Goal: Task Accomplishment & Management: Complete application form

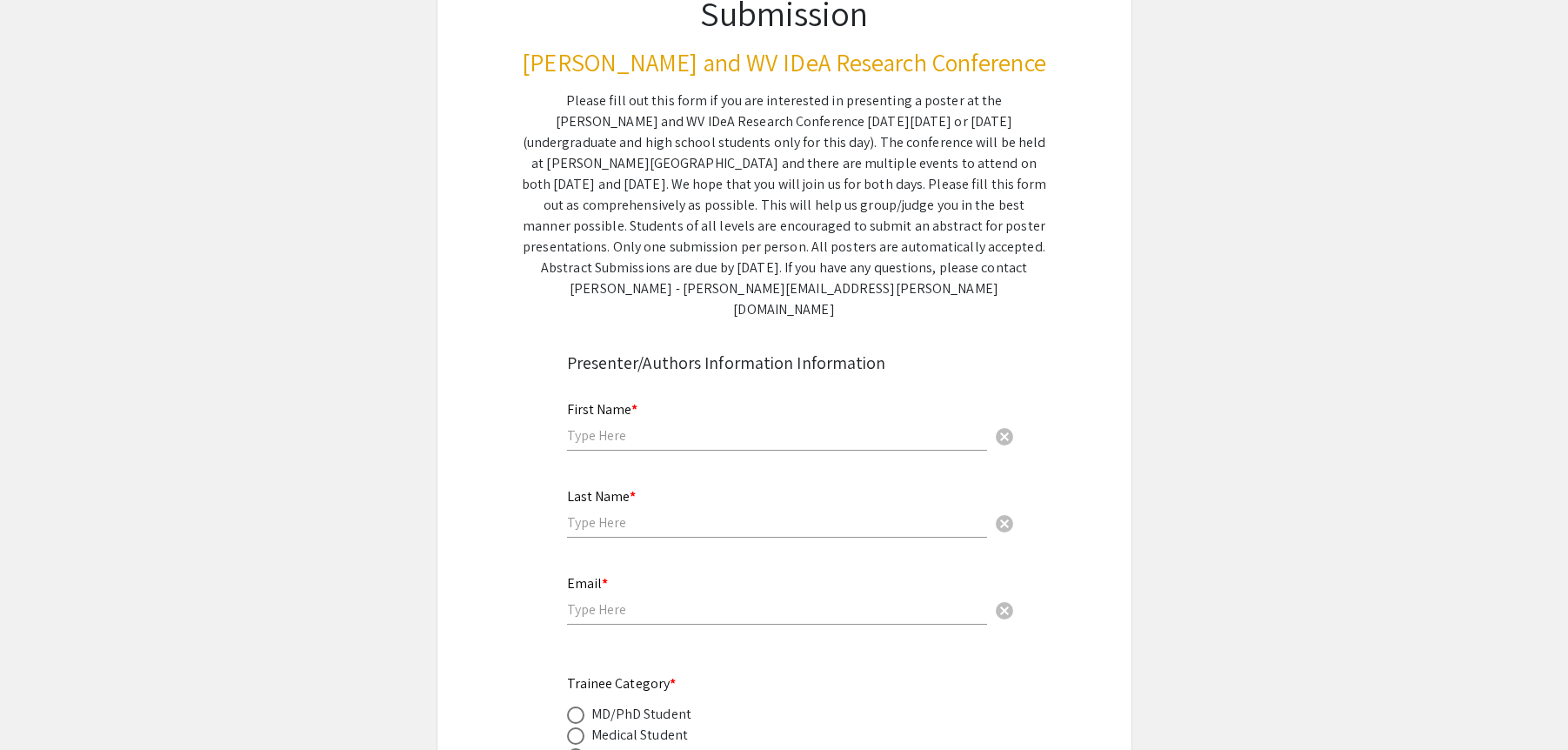
scroll to position [194, 0]
click at [668, 402] on div "First Name * cancel" at bounding box center [776, 417] width 420 height 66
type input "[PERSON_NAME]"
type input "Schafner"
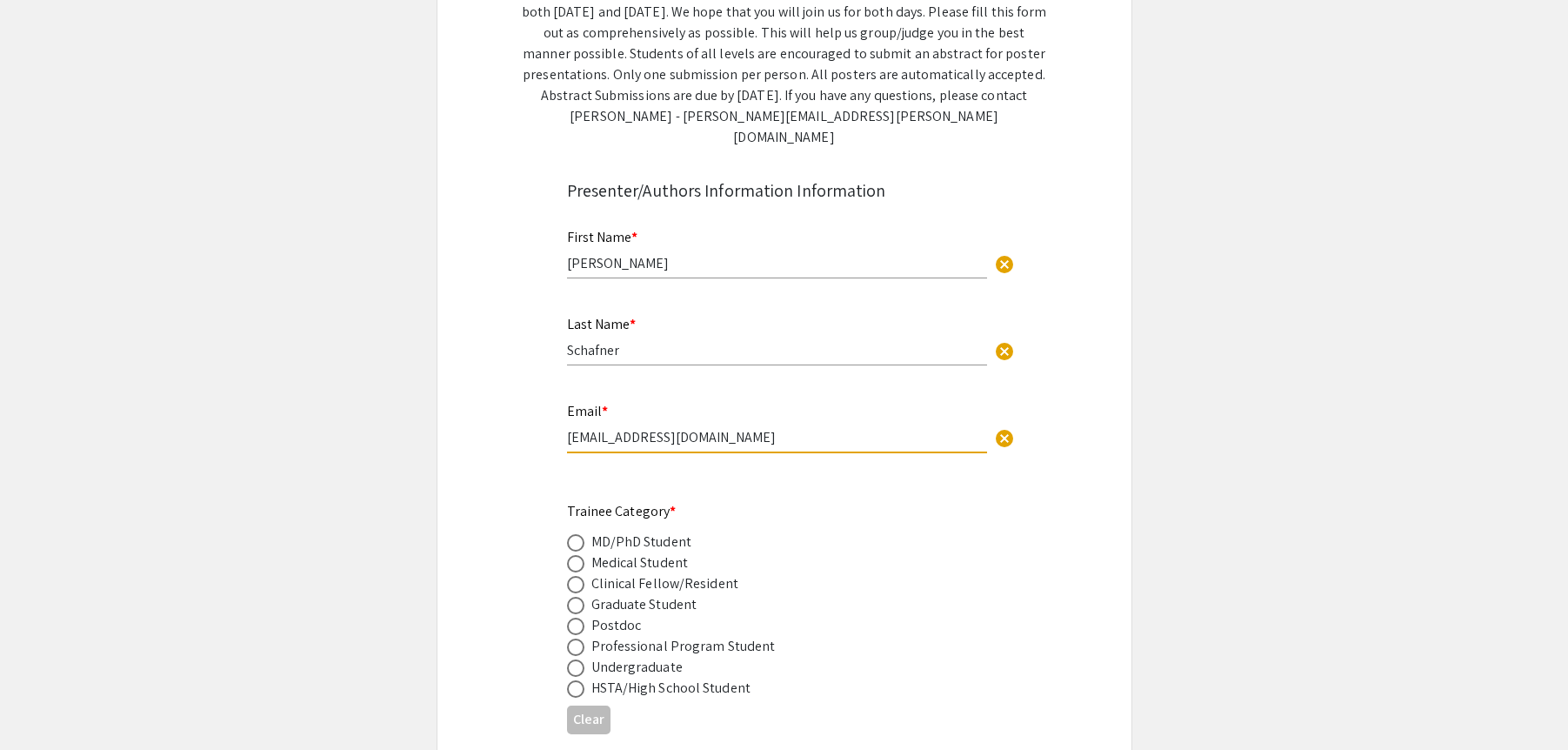
scroll to position [412, 0]
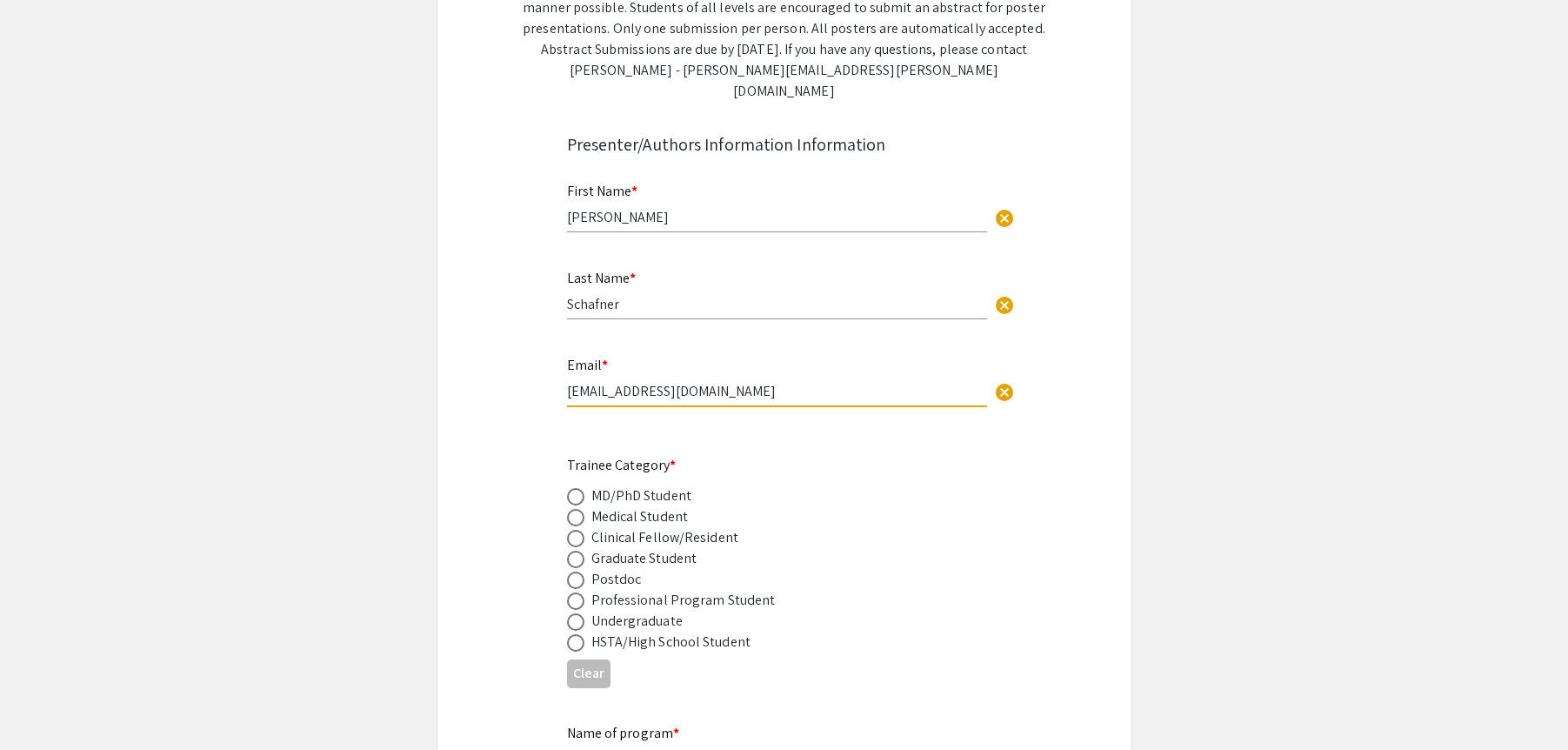
type input "[EMAIL_ADDRESS][DOMAIN_NAME]"
click at [635, 548] on div "Graduate Student" at bounding box center [643, 558] width 106 height 21
click at [576, 551] on span at bounding box center [575, 559] width 17 height 17
click at [576, 551] on input "radio" at bounding box center [575, 559] width 17 height 17
radio input "true"
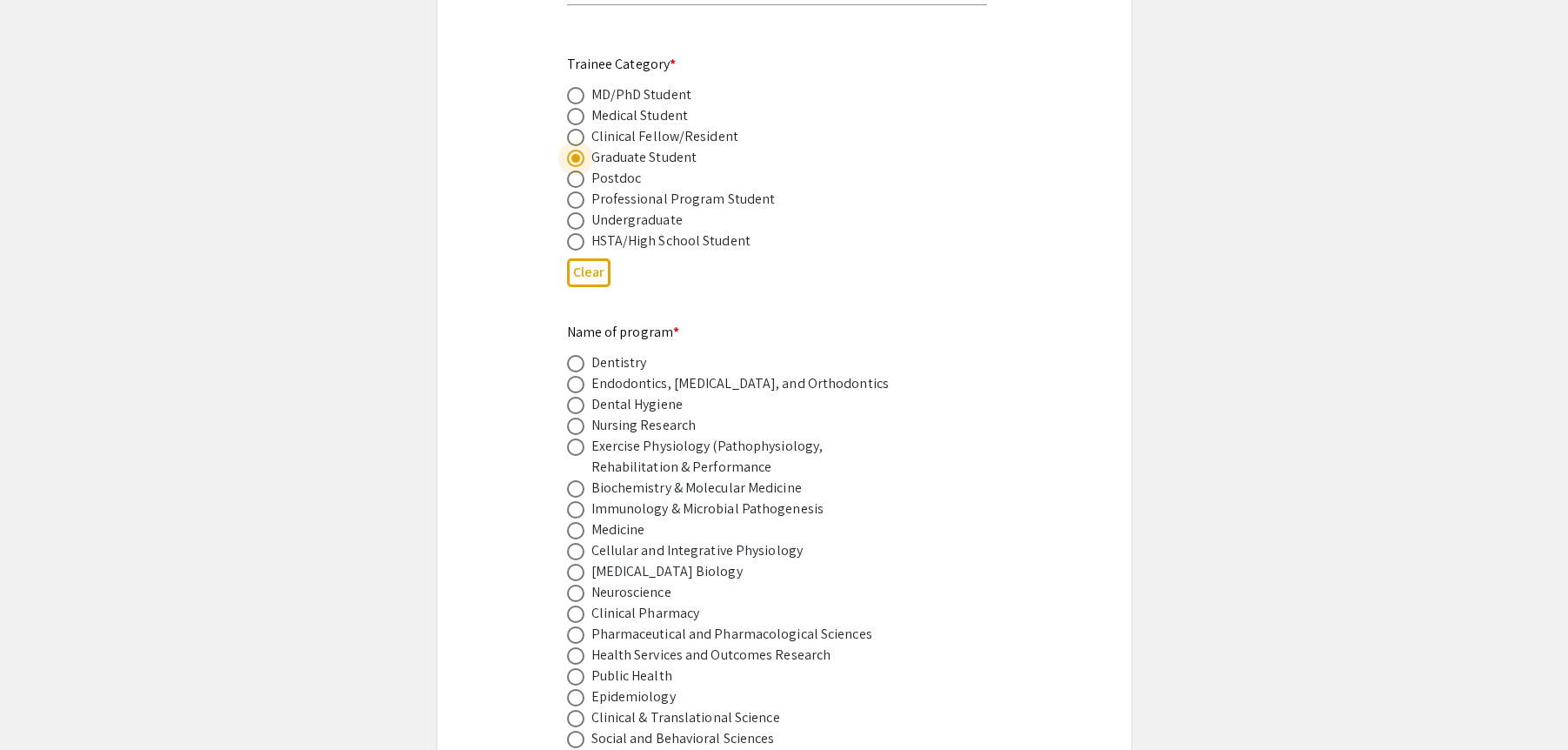
scroll to position [814, 0]
click at [584, 541] on label at bounding box center [578, 549] width 24 height 17
click at [584, 541] on input "radio" at bounding box center [575, 549] width 17 height 17
radio input "true"
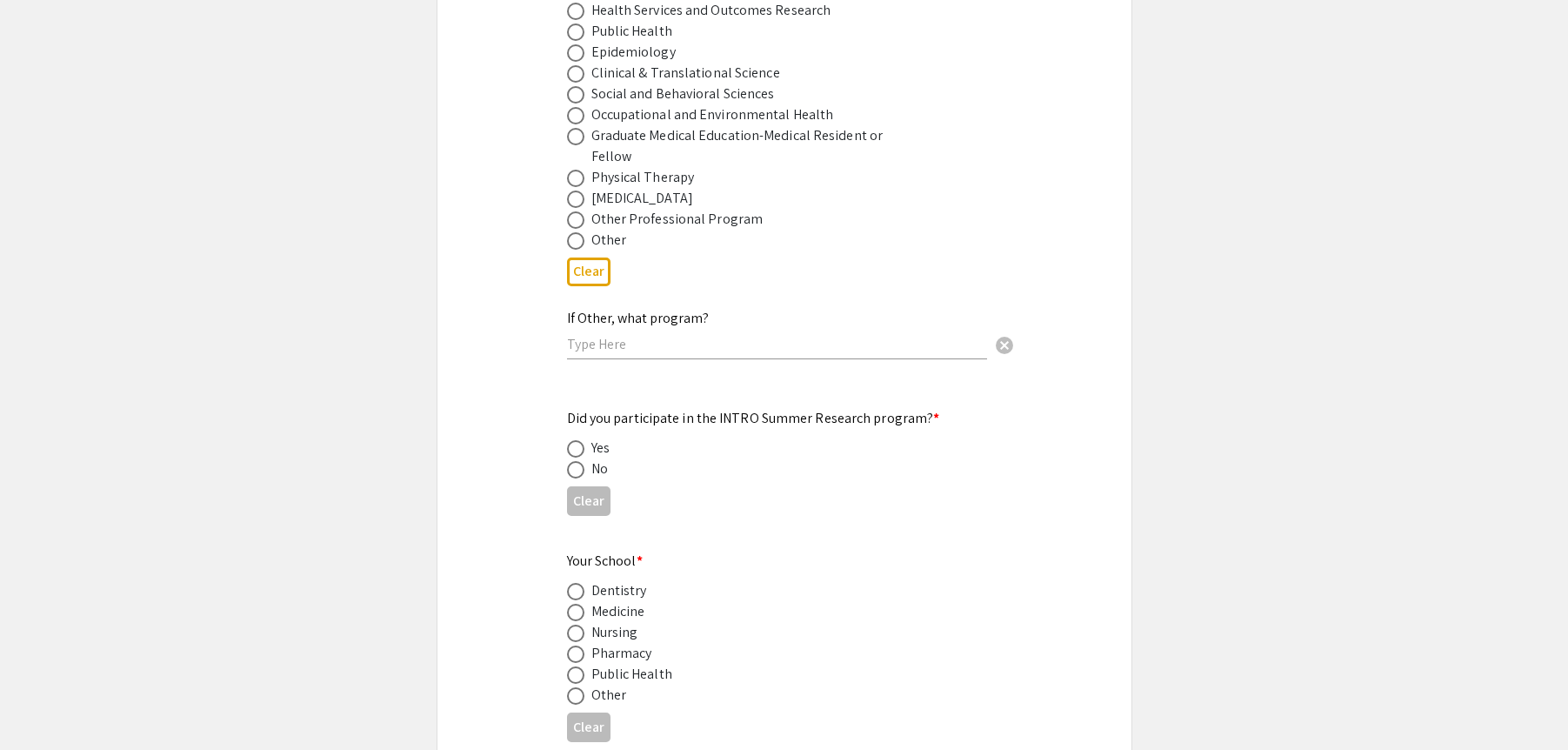
scroll to position [1460, 0]
click at [581, 458] on span at bounding box center [575, 466] width 17 height 17
click at [581, 458] on input "radio" at bounding box center [575, 466] width 17 height 17
radio input "true"
click at [581, 601] on span at bounding box center [575, 609] width 17 height 17
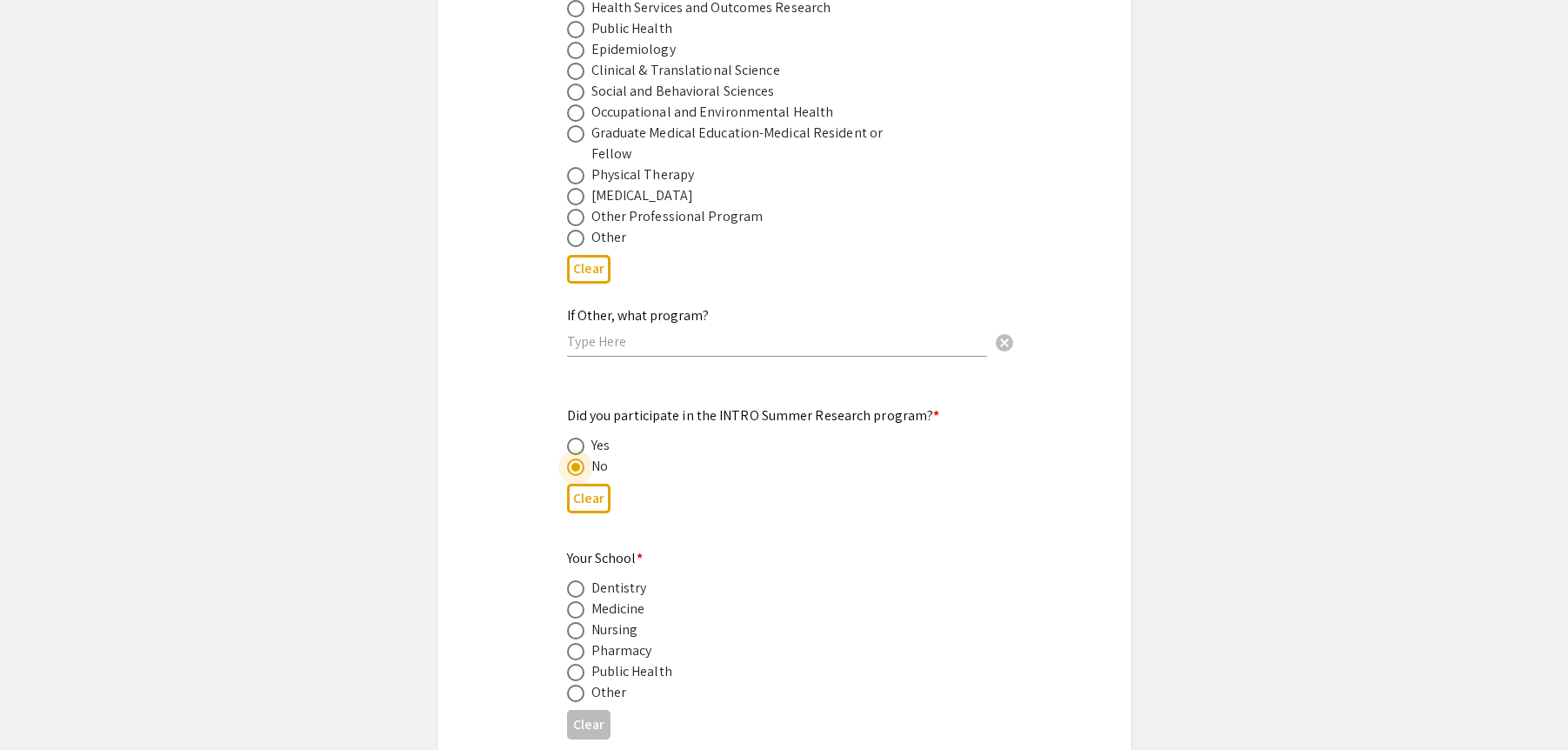
click at [581, 601] on input "radio" at bounding box center [575, 609] width 17 height 17
radio input "true"
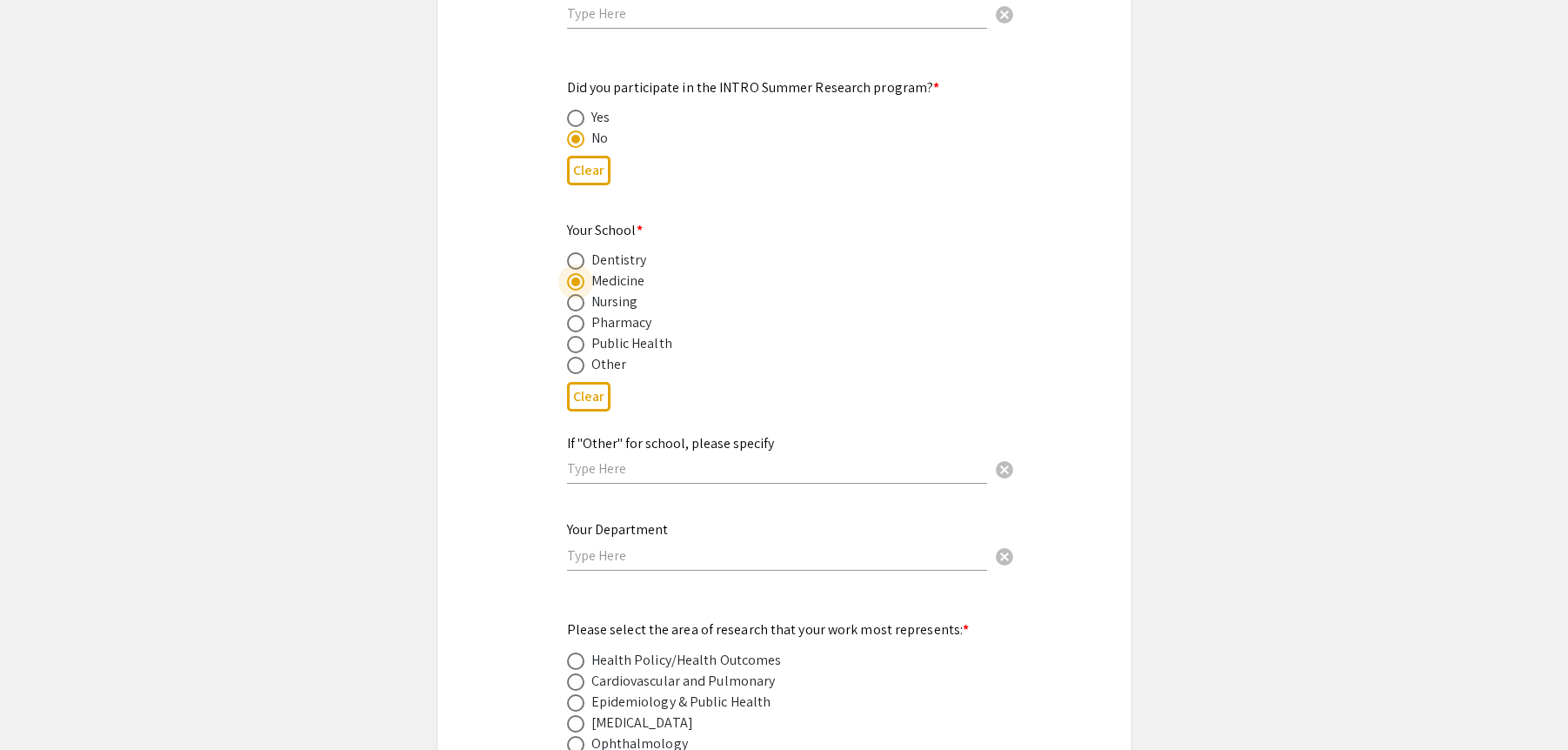
scroll to position [1798, 0]
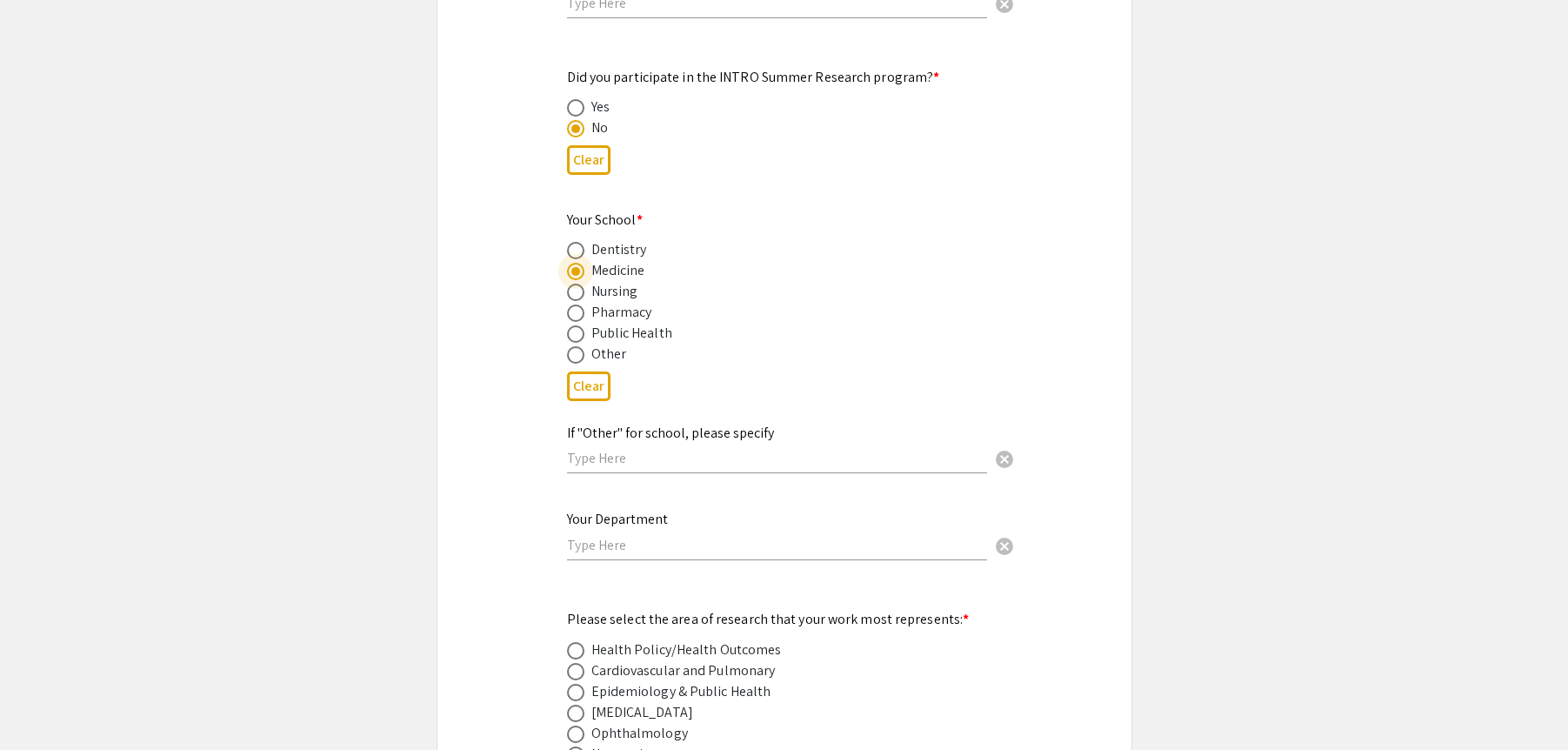
click at [680, 536] on input "text" at bounding box center [776, 545] width 420 height 18
type input "Physiology, Pharmacology, and Toxicology"
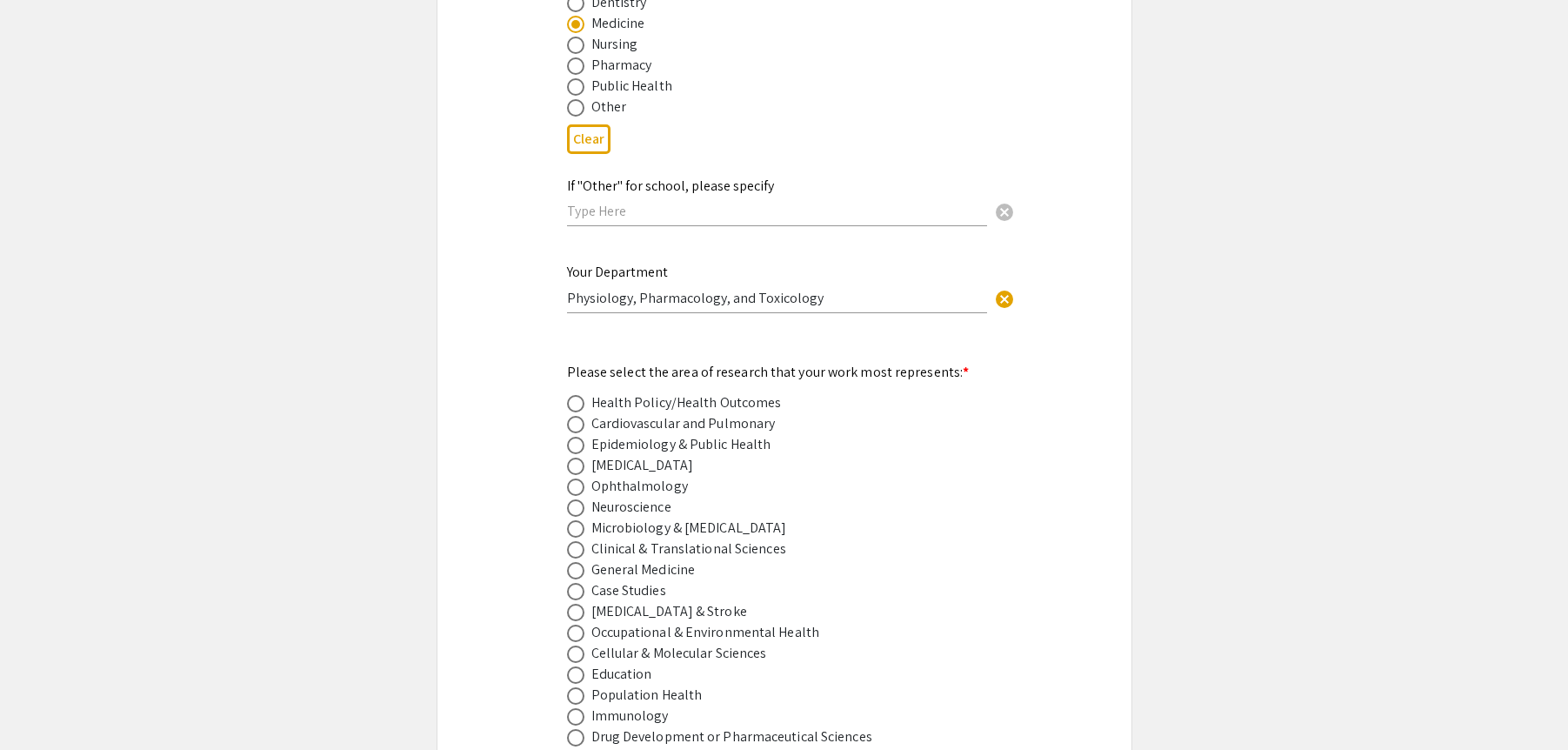
scroll to position [2068, 0]
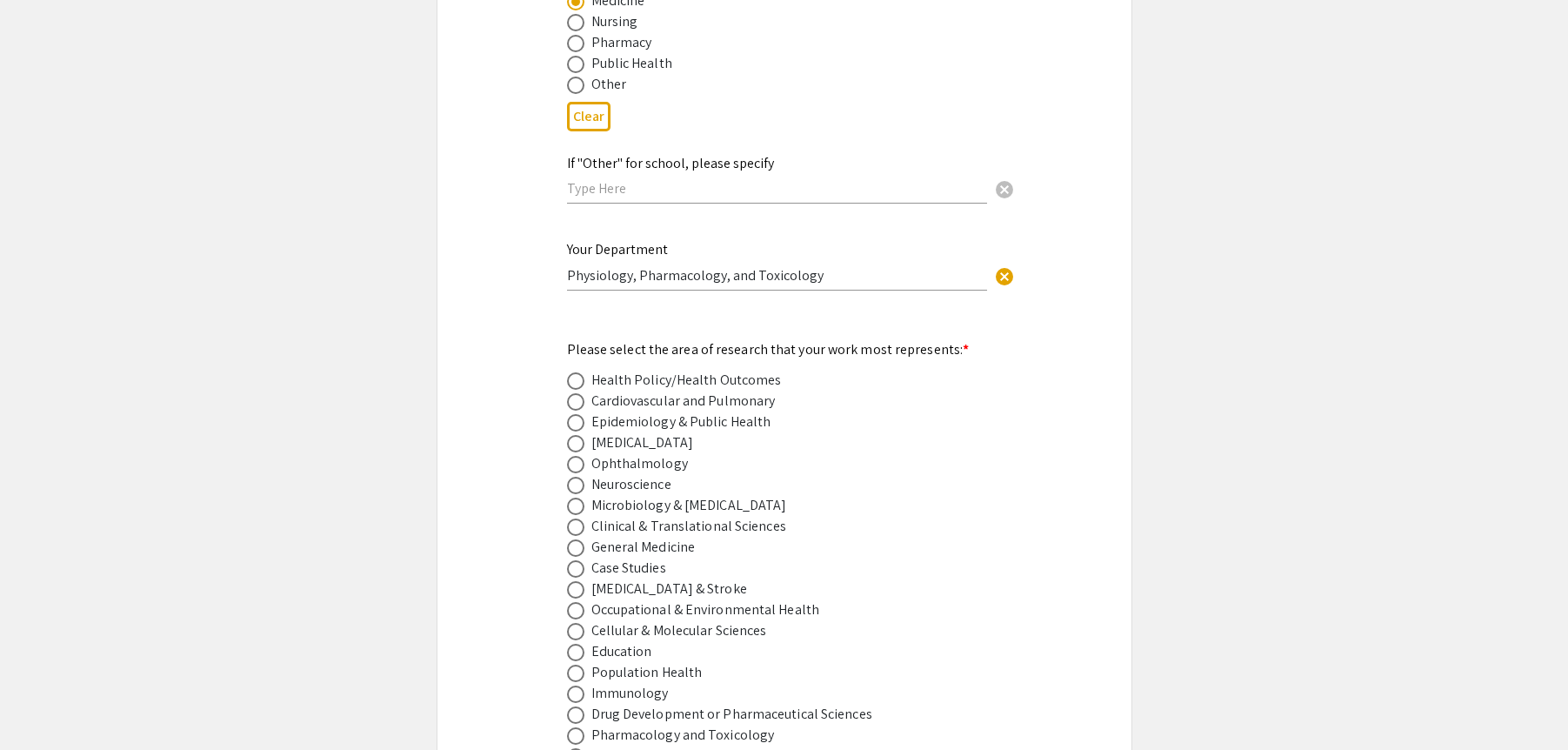
click at [579, 393] on span at bounding box center [575, 401] width 17 height 17
click at [579, 393] on input "radio" at bounding box center [575, 401] width 17 height 17
radio input "true"
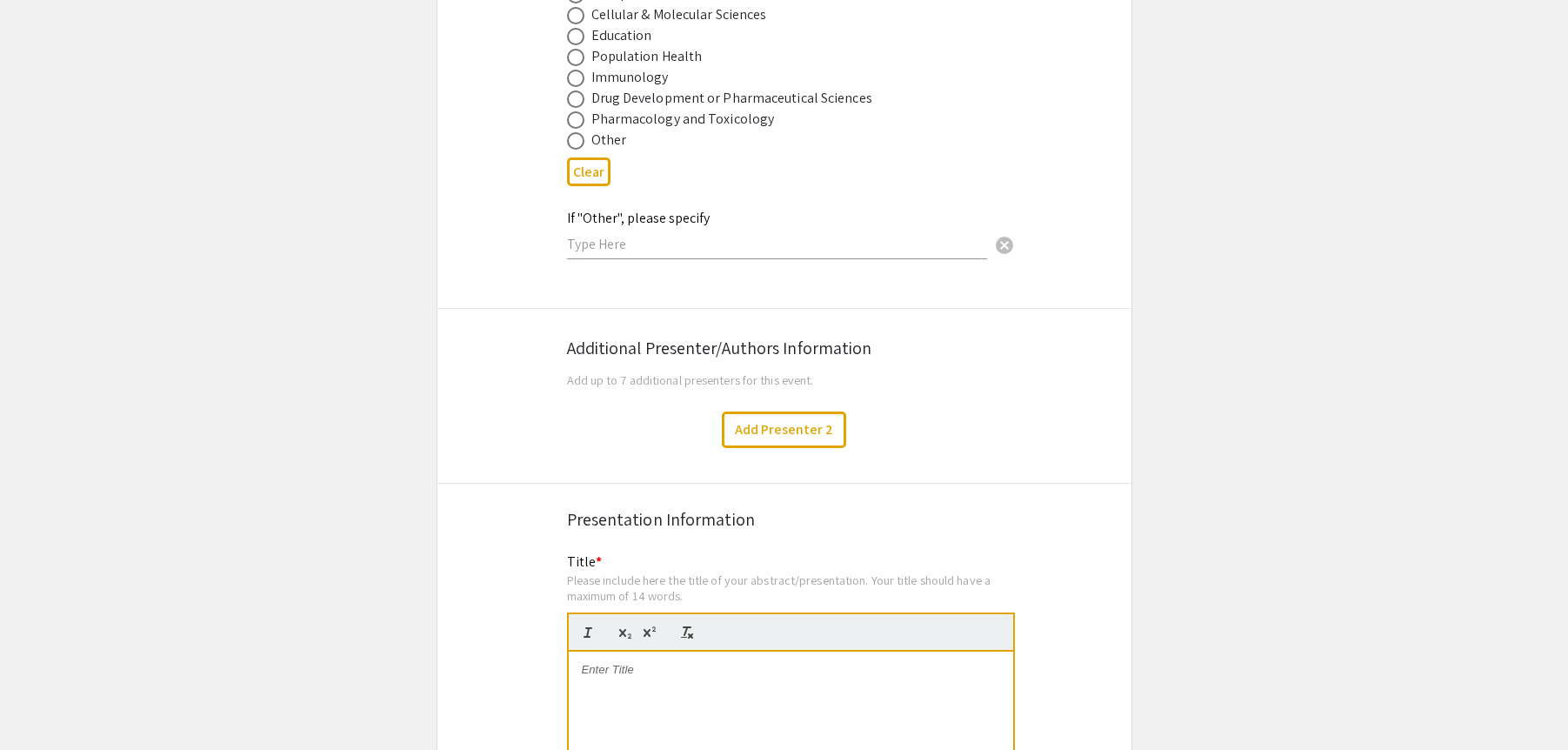
scroll to position [2686, 0]
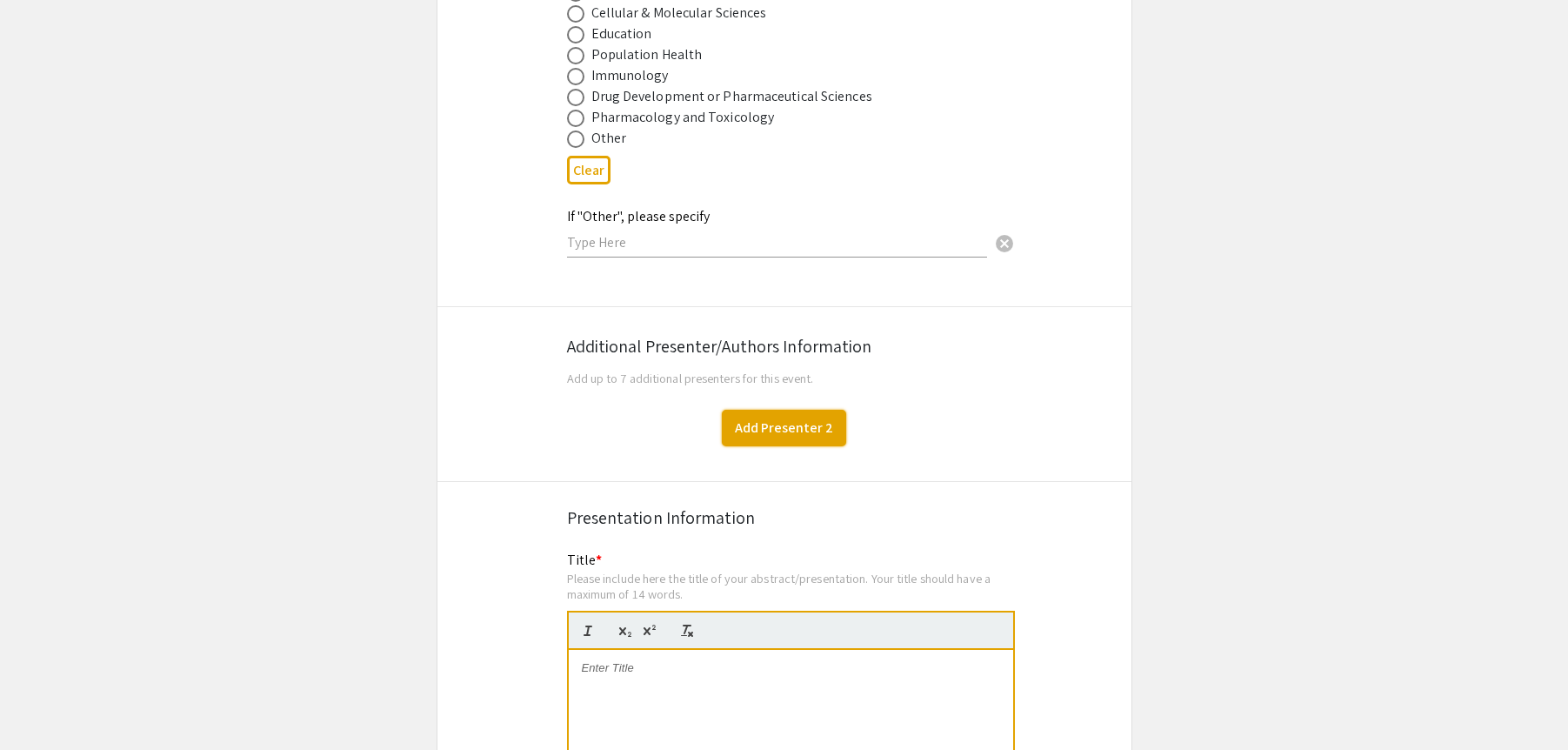
click at [789, 413] on button "Add Presenter 2" at bounding box center [784, 428] width 124 height 37
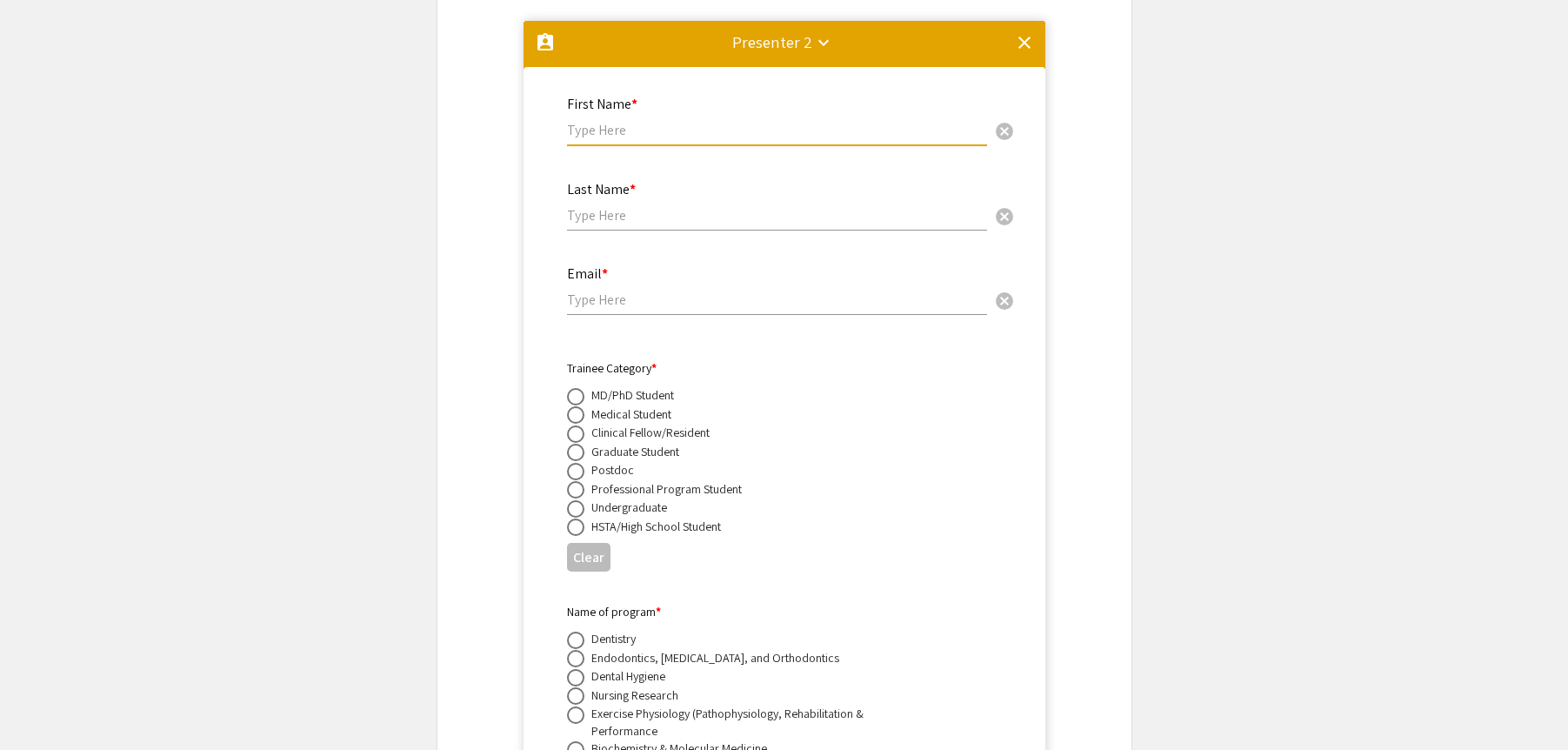
click at [660, 121] on input "text" at bounding box center [776, 129] width 420 height 18
type input "[PERSON_NAME]"
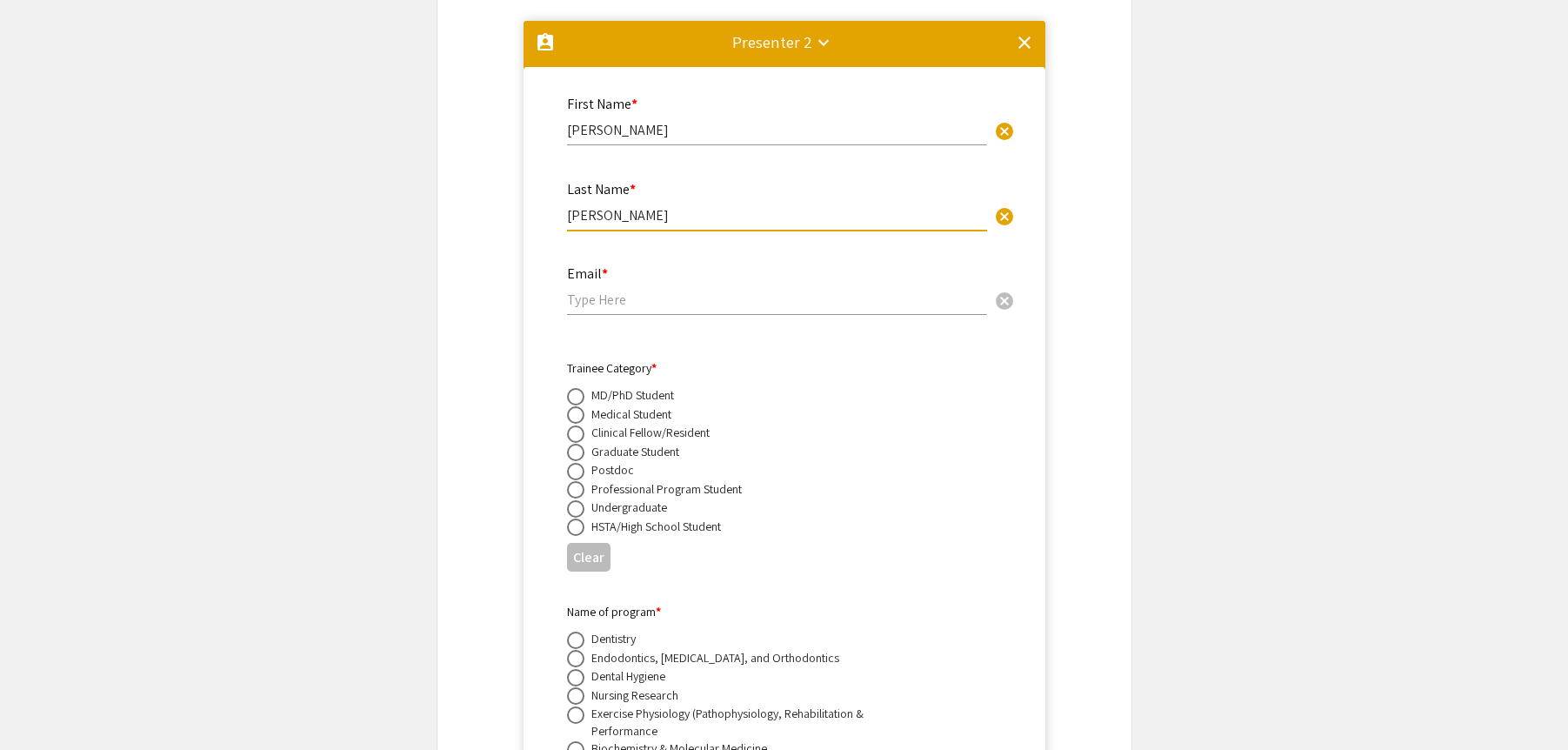
type input "[PERSON_NAME]"
click at [618, 290] on input "email" at bounding box center [776, 299] width 420 height 18
paste input "[EMAIL_ADDRESS][DOMAIN_NAME]"
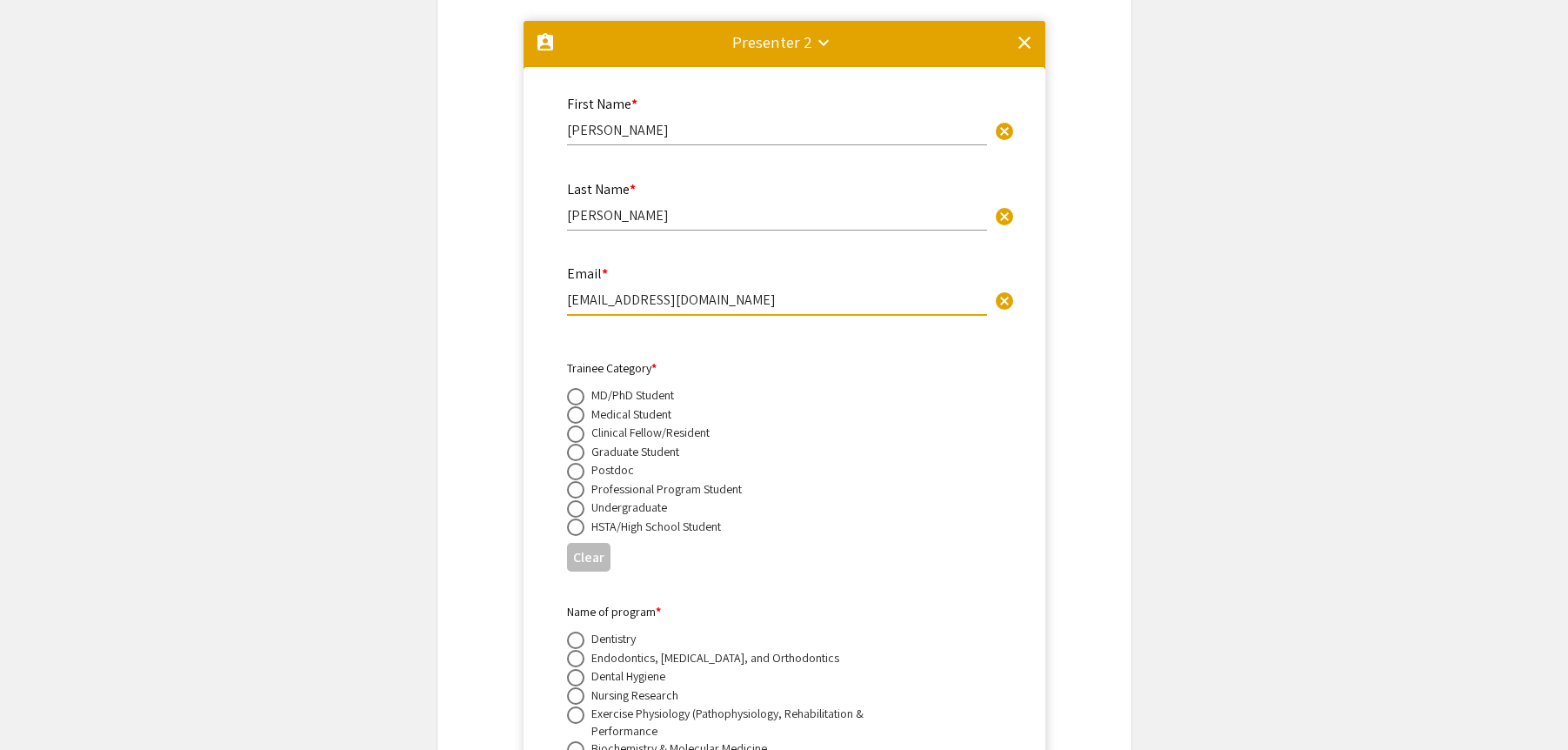
type input "[EMAIL_ADDRESS][DOMAIN_NAME]"
click at [581, 444] on span at bounding box center [575, 452] width 17 height 17
click at [581, 444] on input "radio" at bounding box center [575, 452] width 17 height 17
radio input "true"
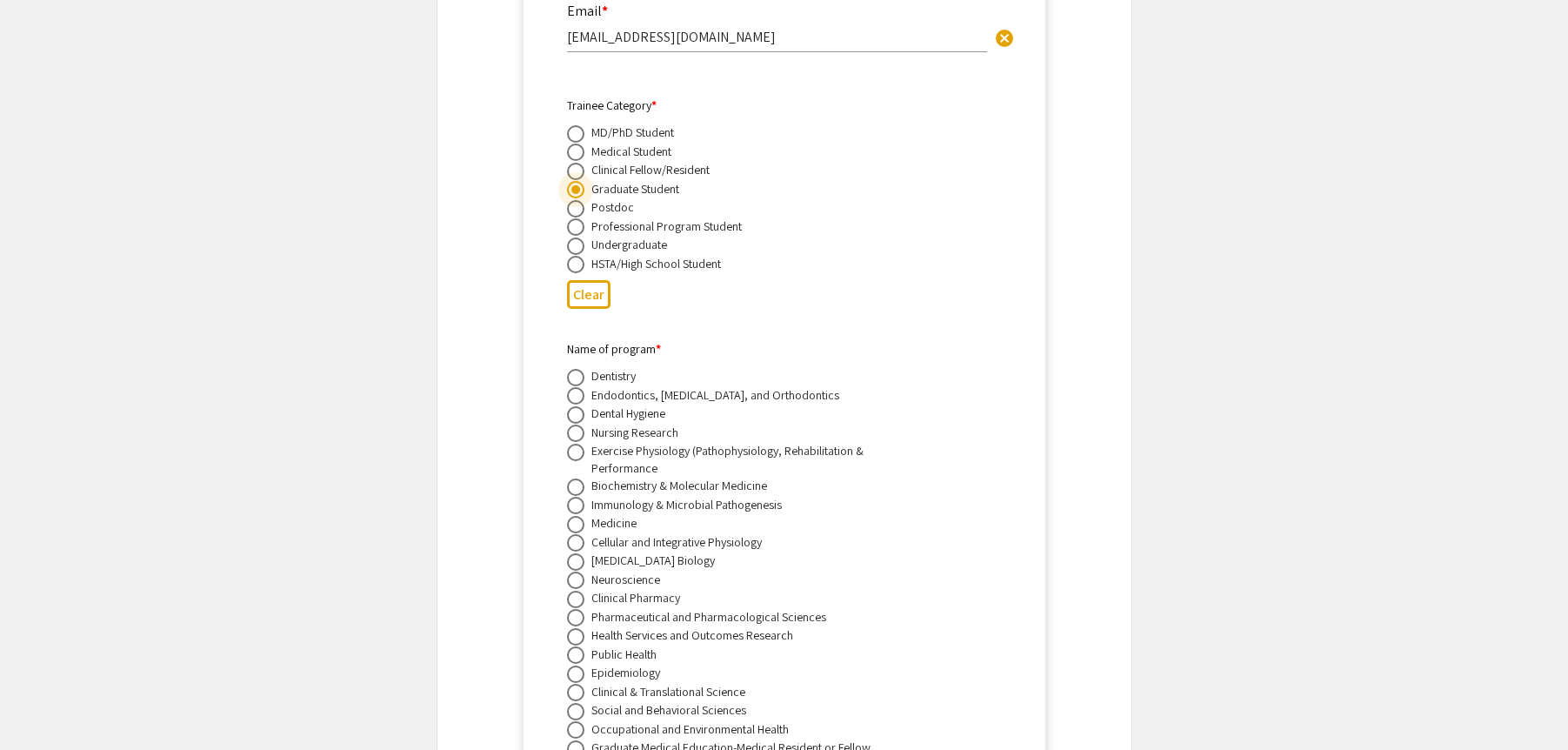
scroll to position [3347, 0]
click at [578, 530] on span at bounding box center [575, 538] width 17 height 17
click at [578, 530] on input "radio" at bounding box center [575, 538] width 17 height 17
radio input "true"
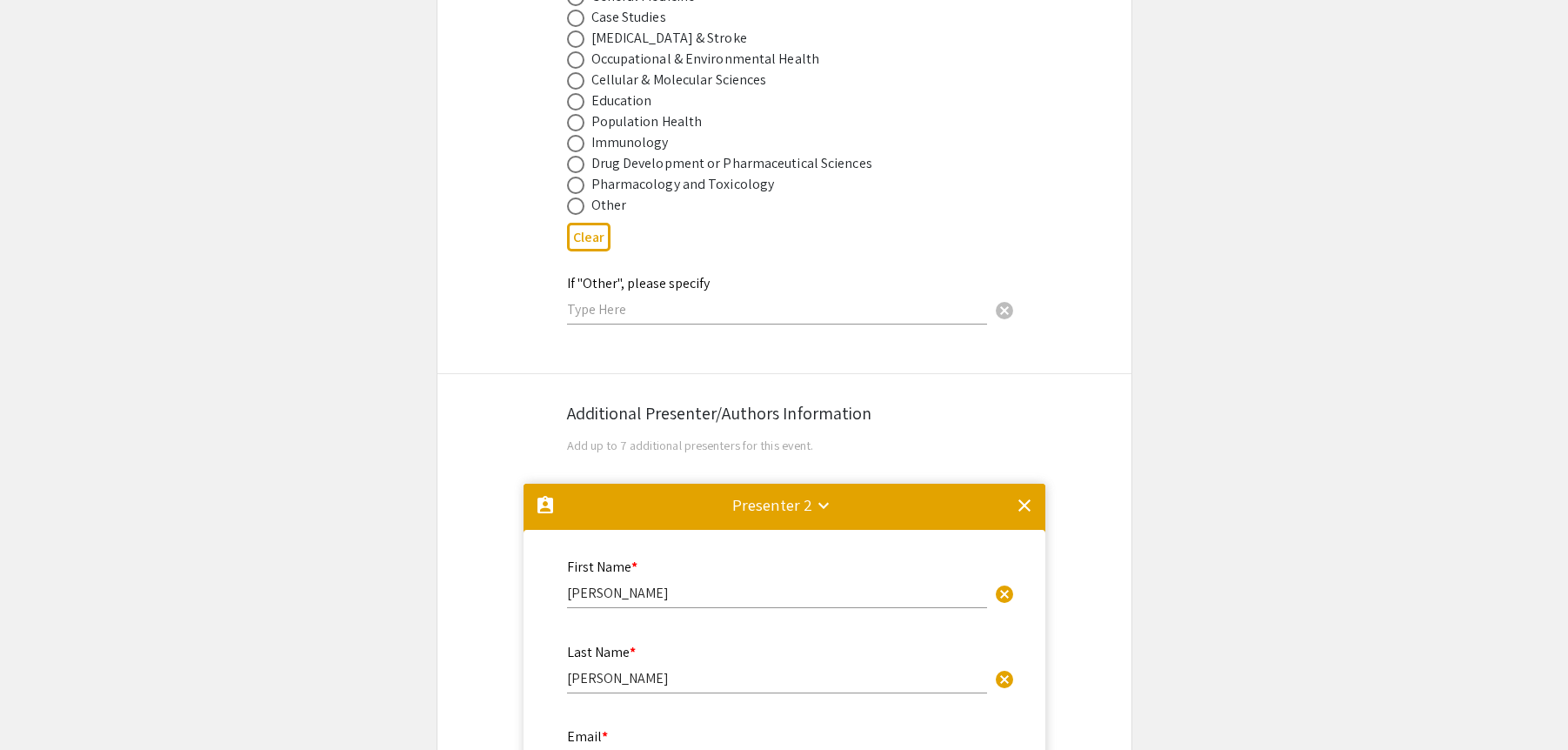
scroll to position [2624, 0]
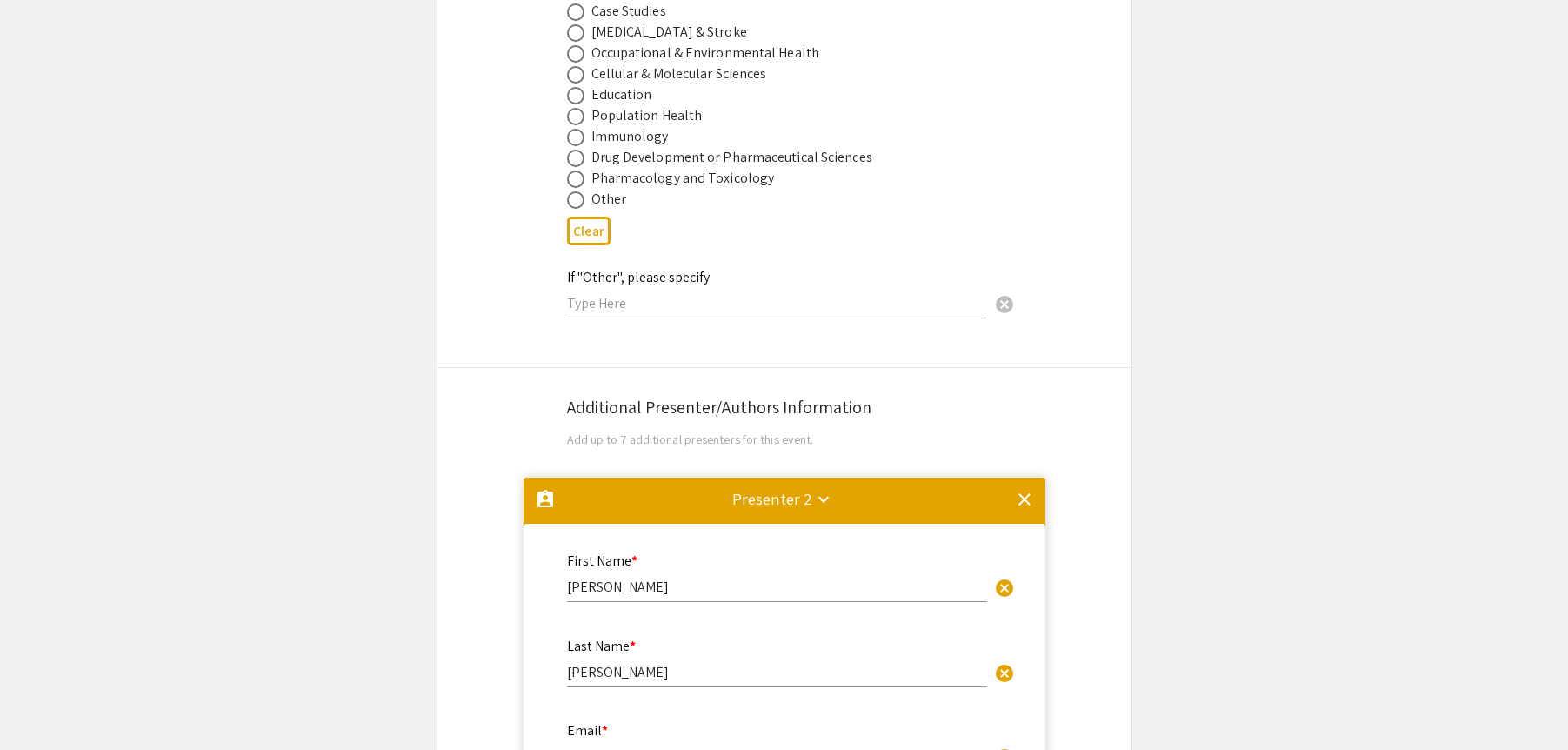
click at [1016, 489] on mat-icon "clear" at bounding box center [1024, 499] width 21 height 21
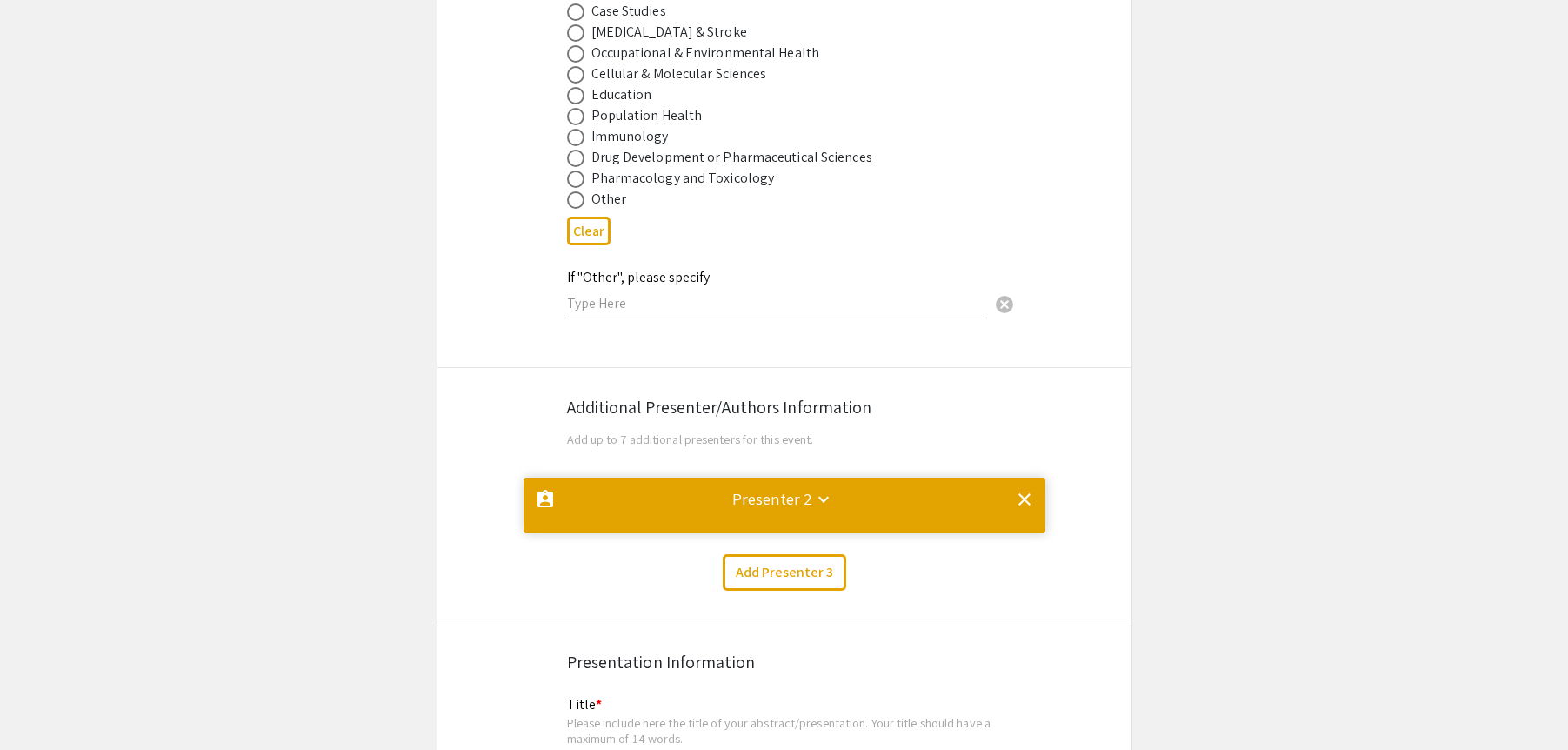
scroll to position [0, 0]
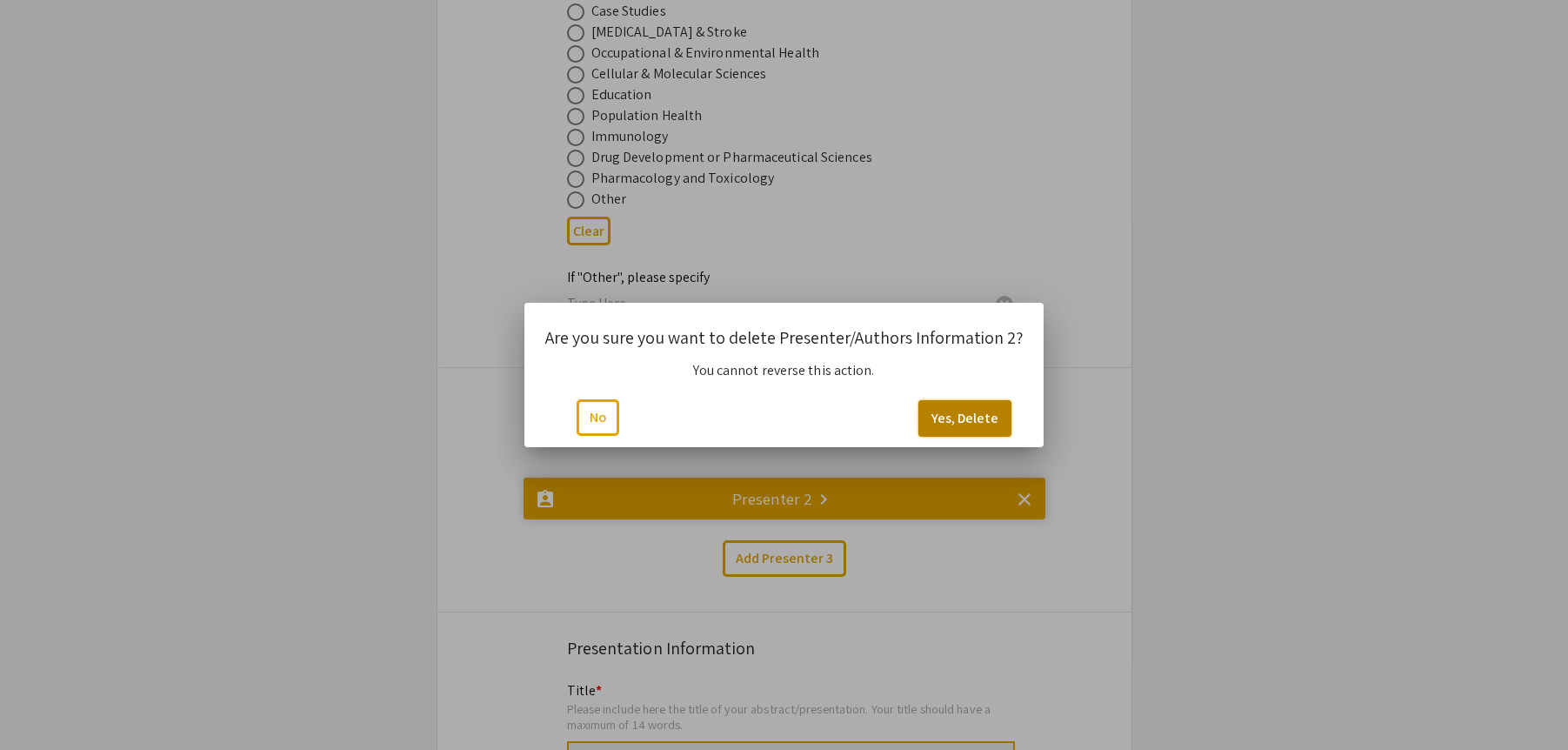
click at [966, 426] on button "Yes, Delete" at bounding box center [965, 418] width 93 height 37
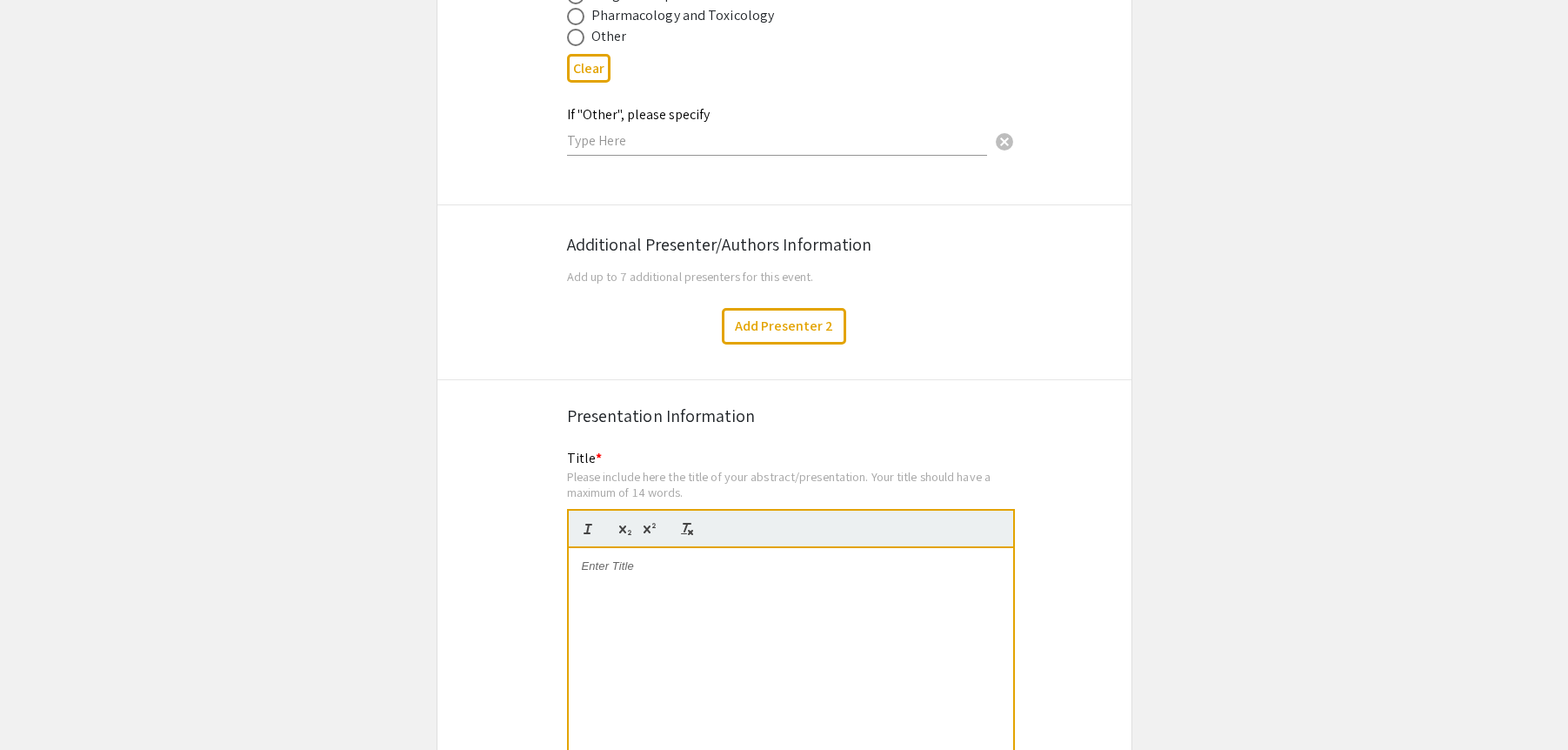
scroll to position [2820, 0]
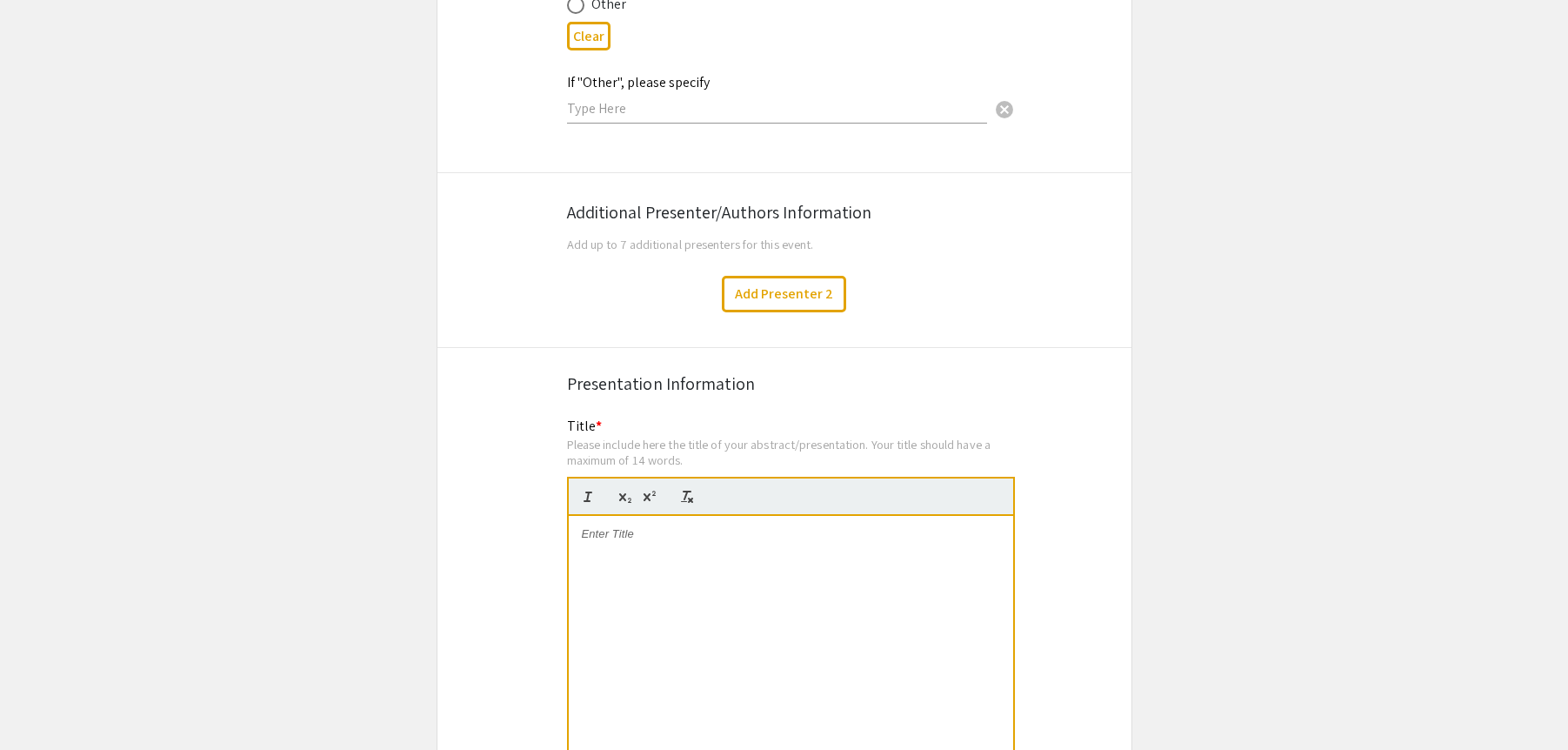
click at [676, 526] on p at bounding box center [791, 534] width 419 height 16
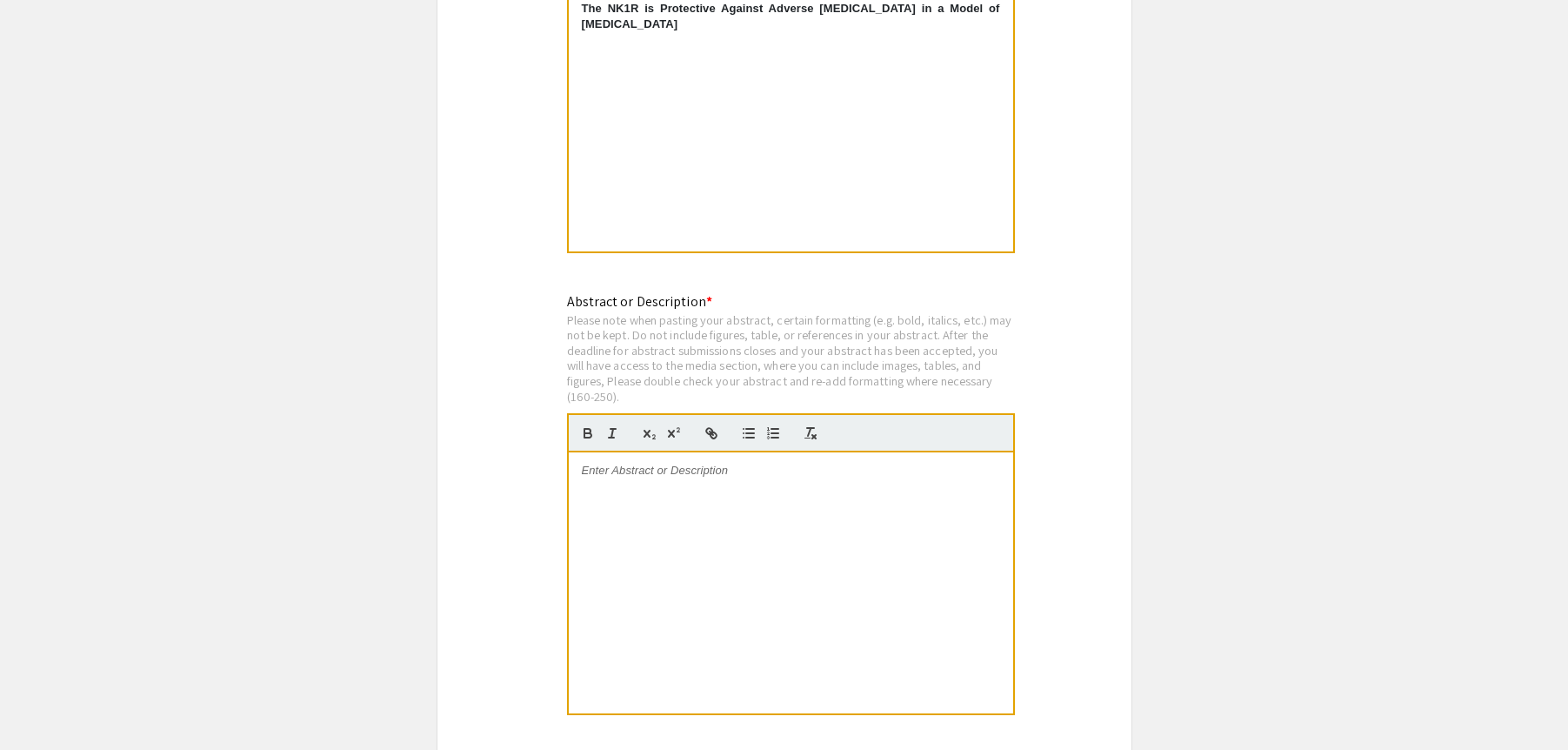
scroll to position [3347, 0]
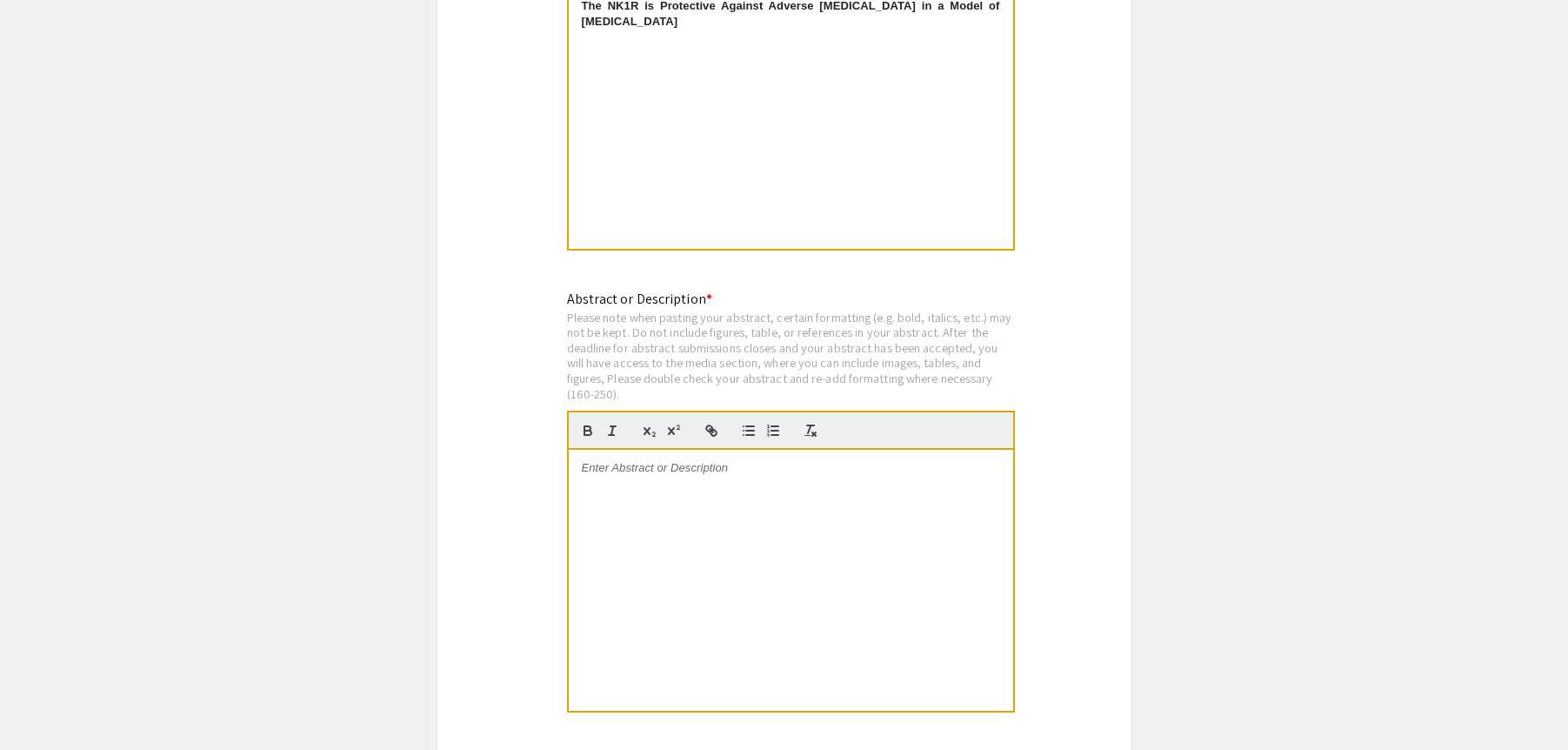
click at [648, 512] on div at bounding box center [791, 580] width 444 height 261
paste div
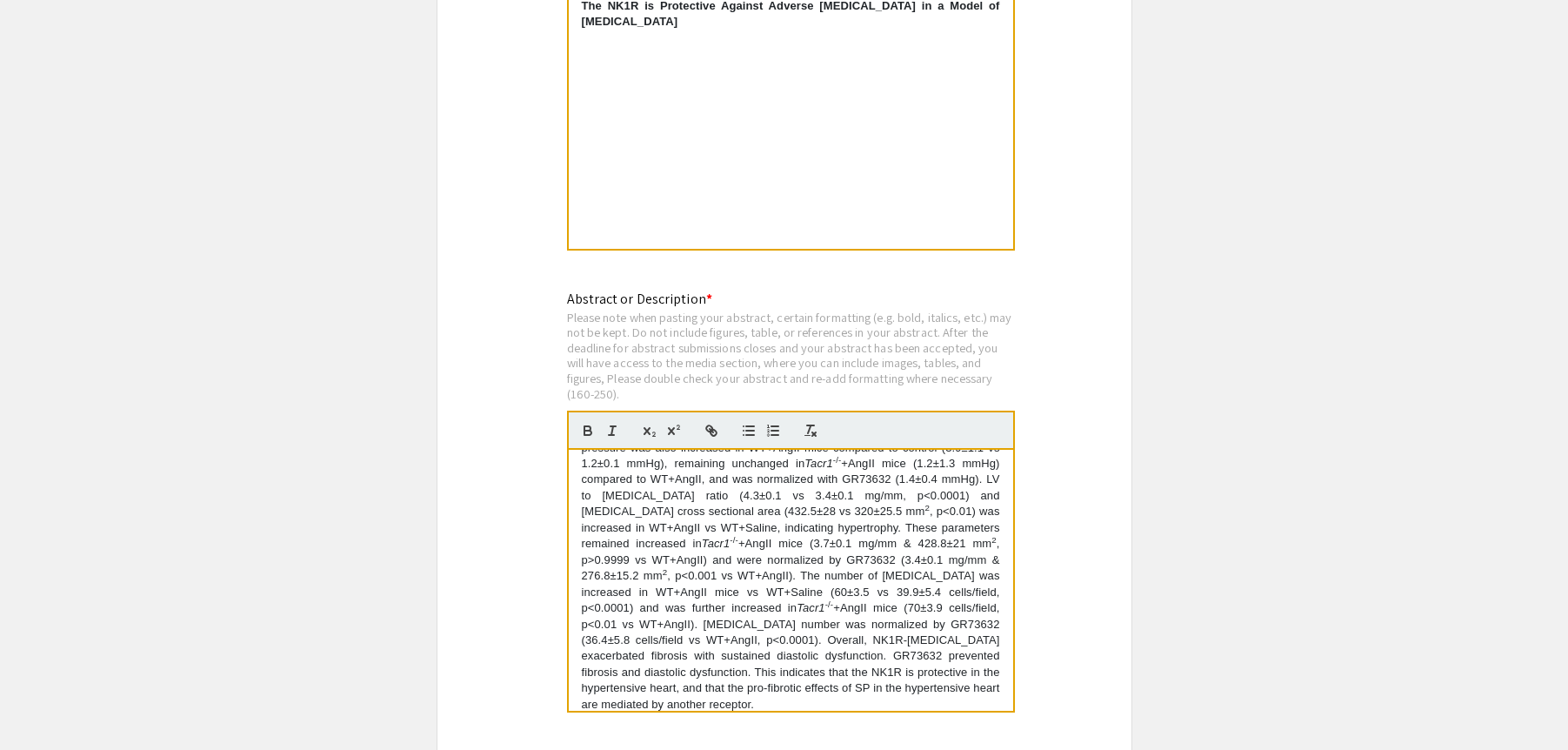
scroll to position [278, 0]
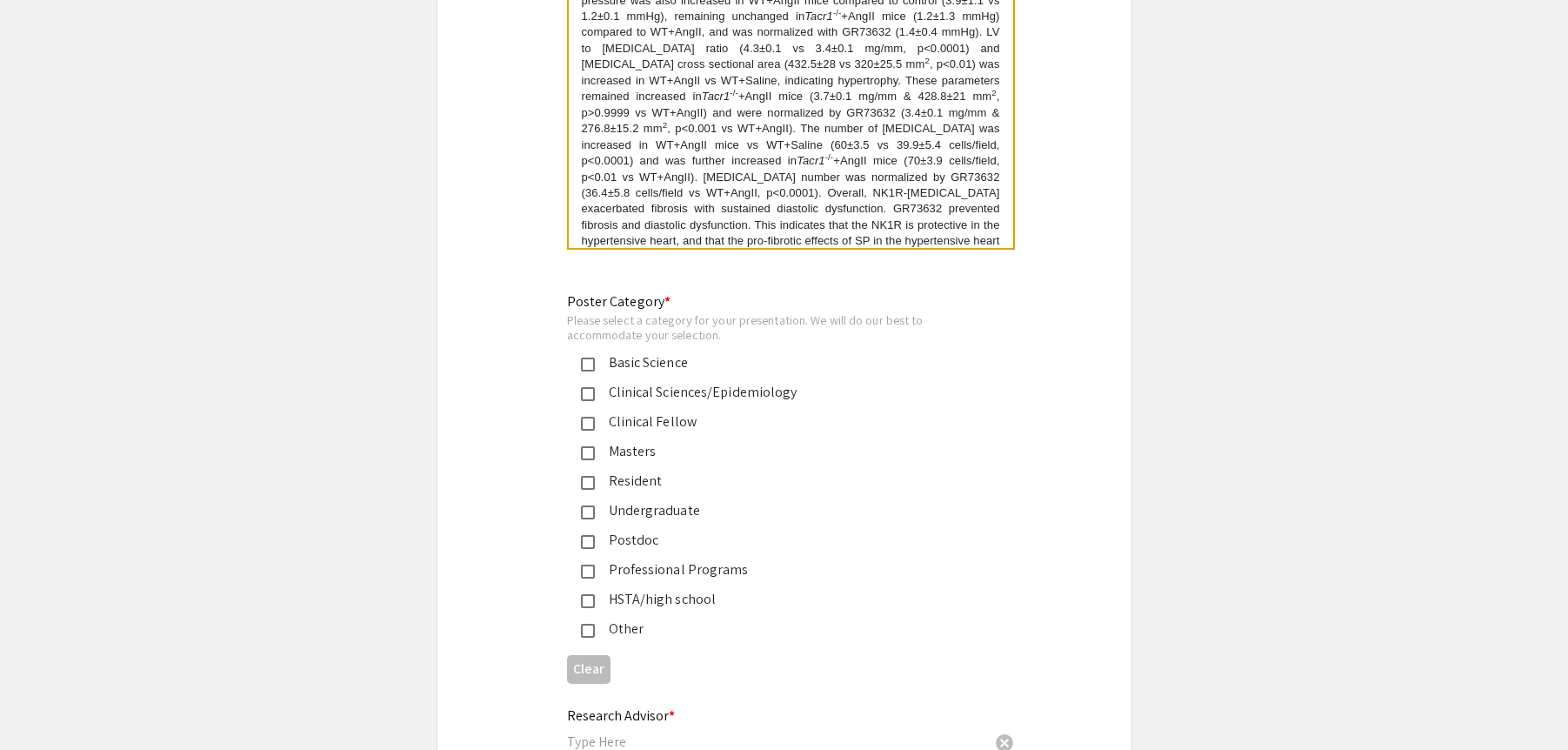
scroll to position [3823, 0]
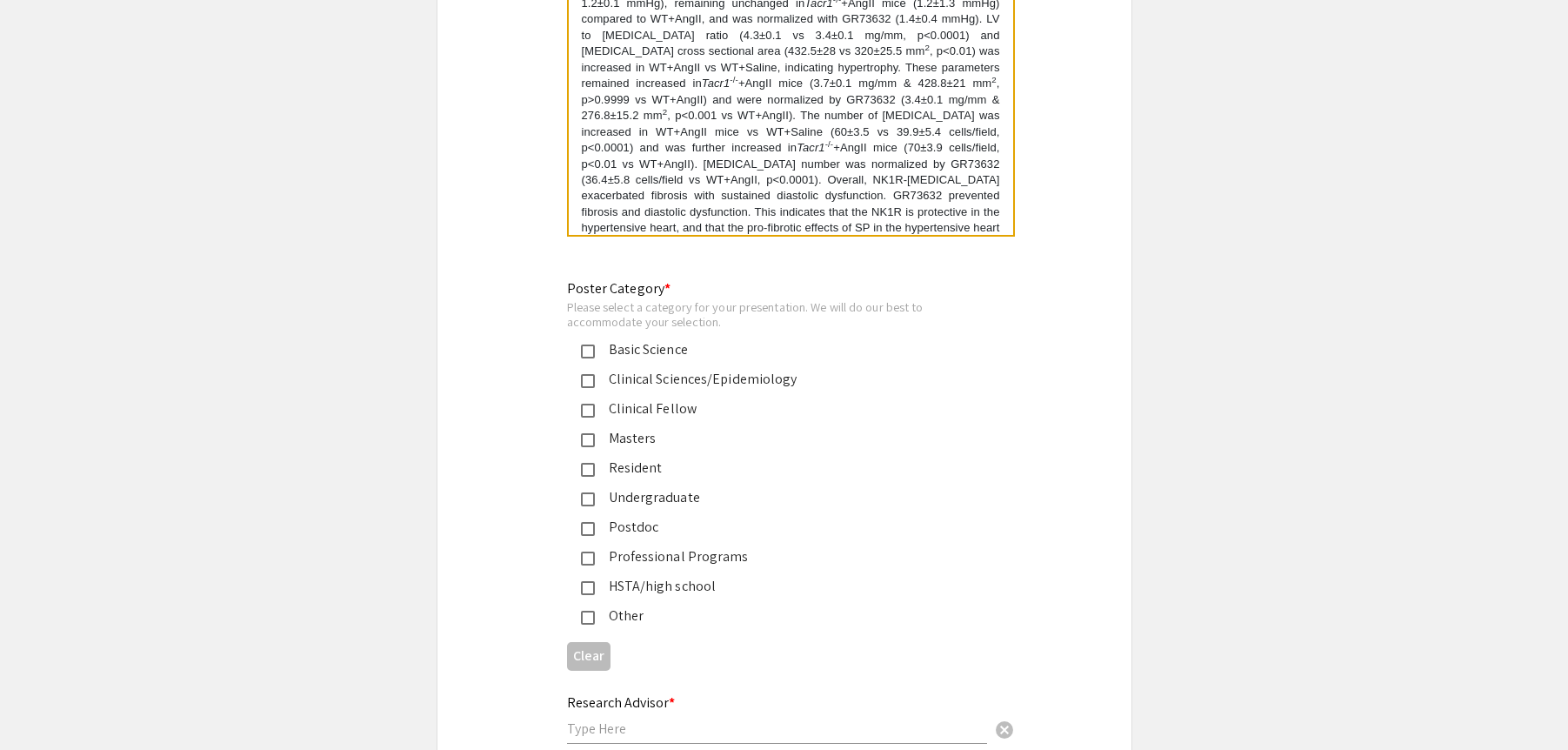
click at [586, 345] on mat-pseudo-checkbox at bounding box center [588, 352] width 14 height 14
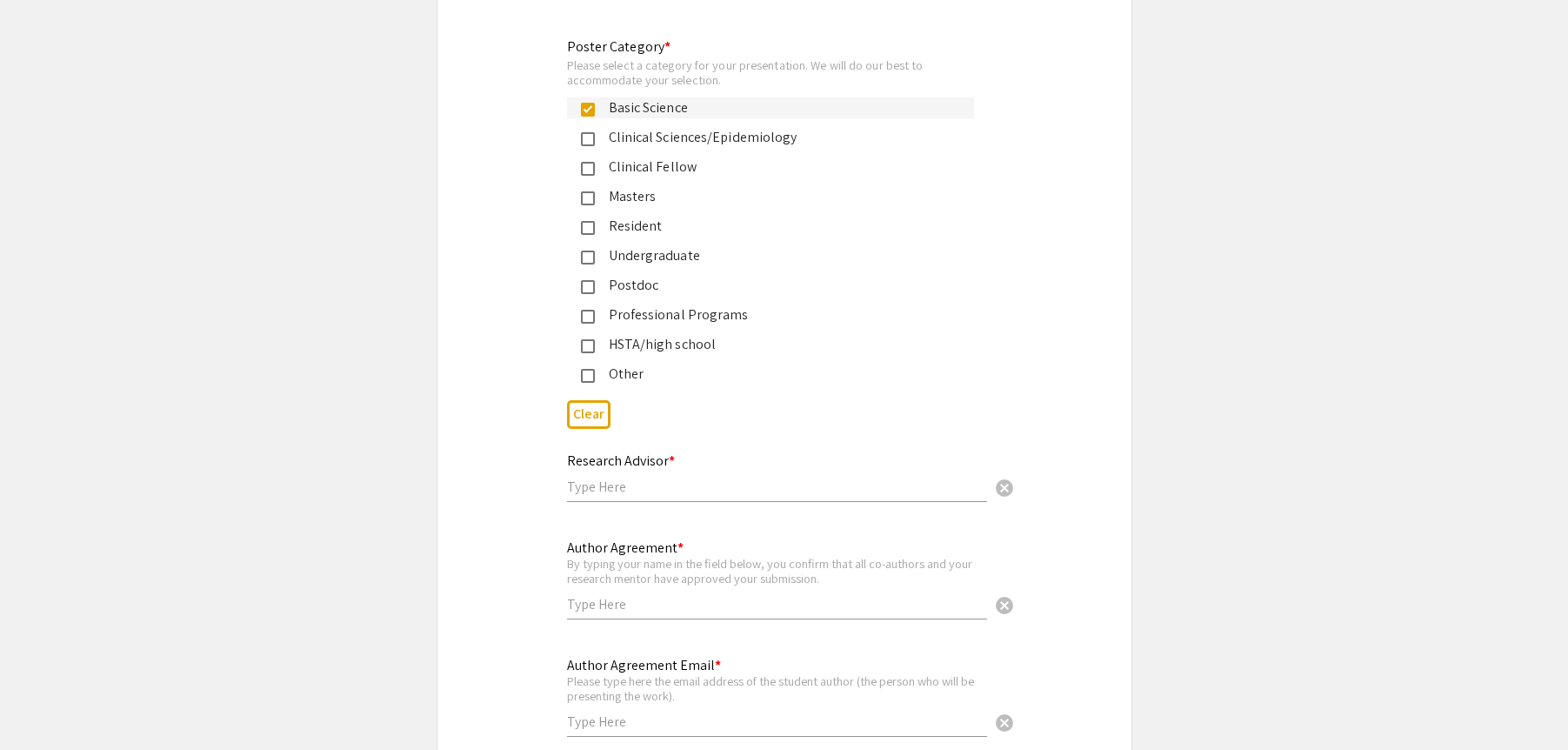
scroll to position [4071, 0]
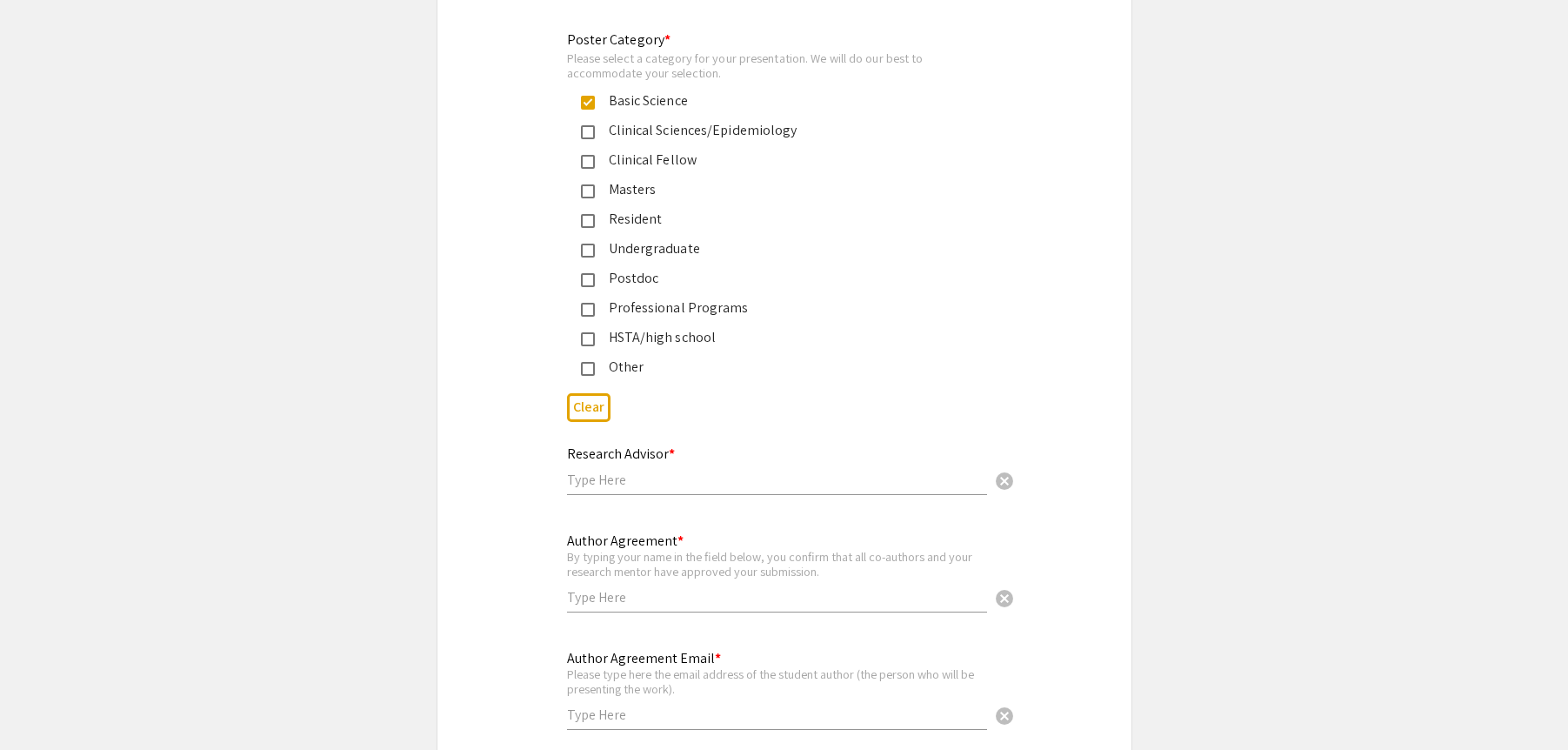
click at [593, 473] on div "Research Advisor * cancel" at bounding box center [776, 462] width 420 height 66
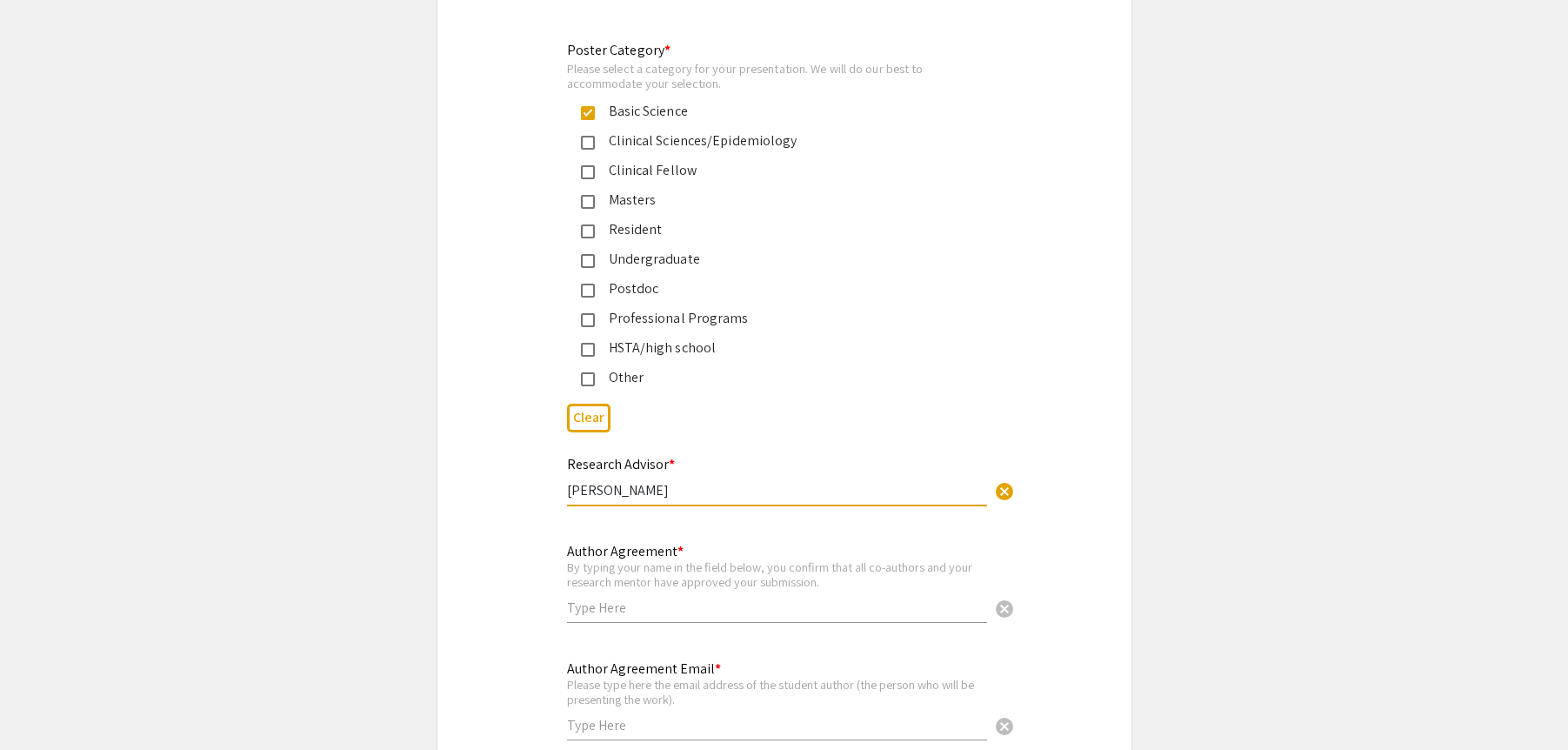
scroll to position [4070, 0]
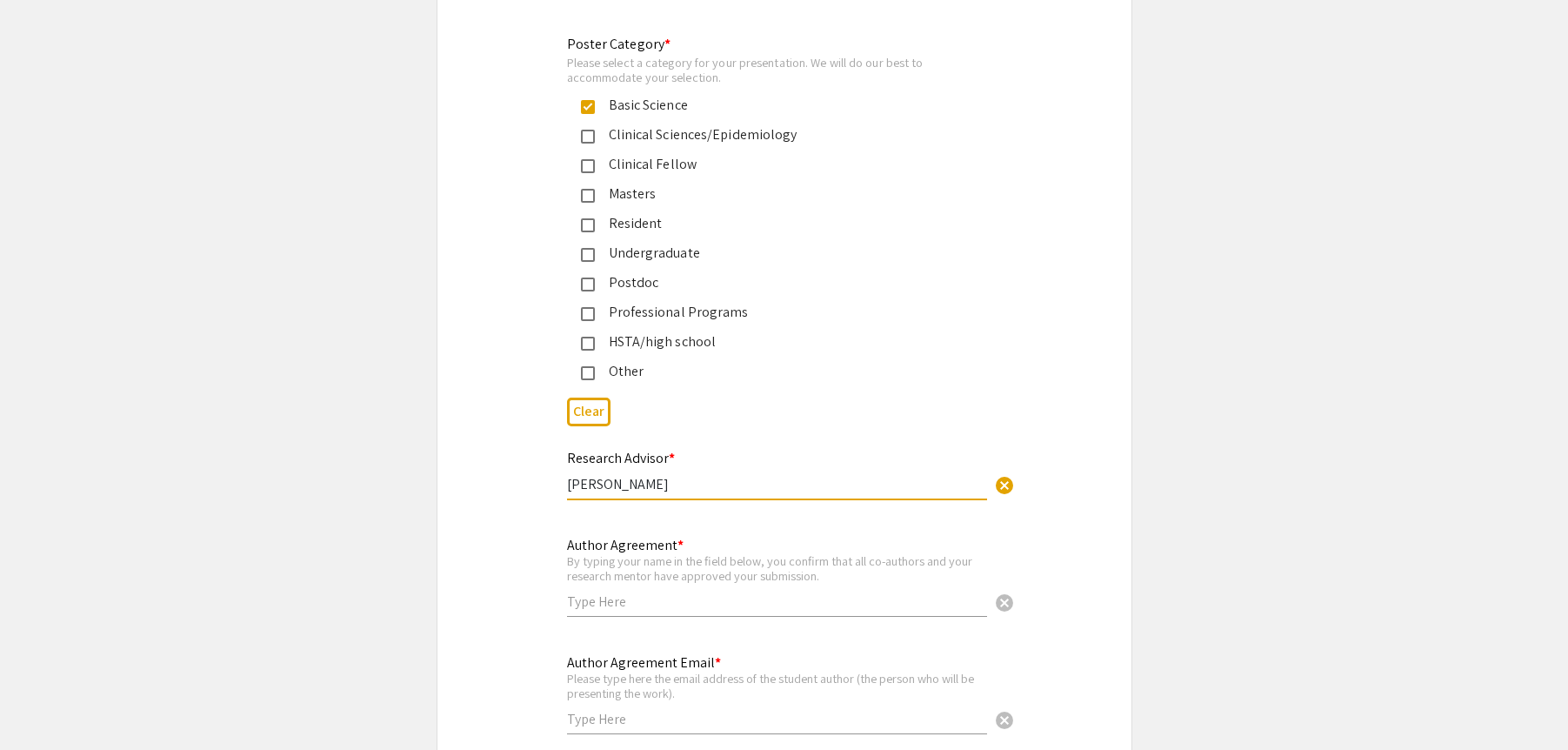
type input "[PERSON_NAME]"
click at [641, 591] on input "text" at bounding box center [776, 600] width 420 height 18
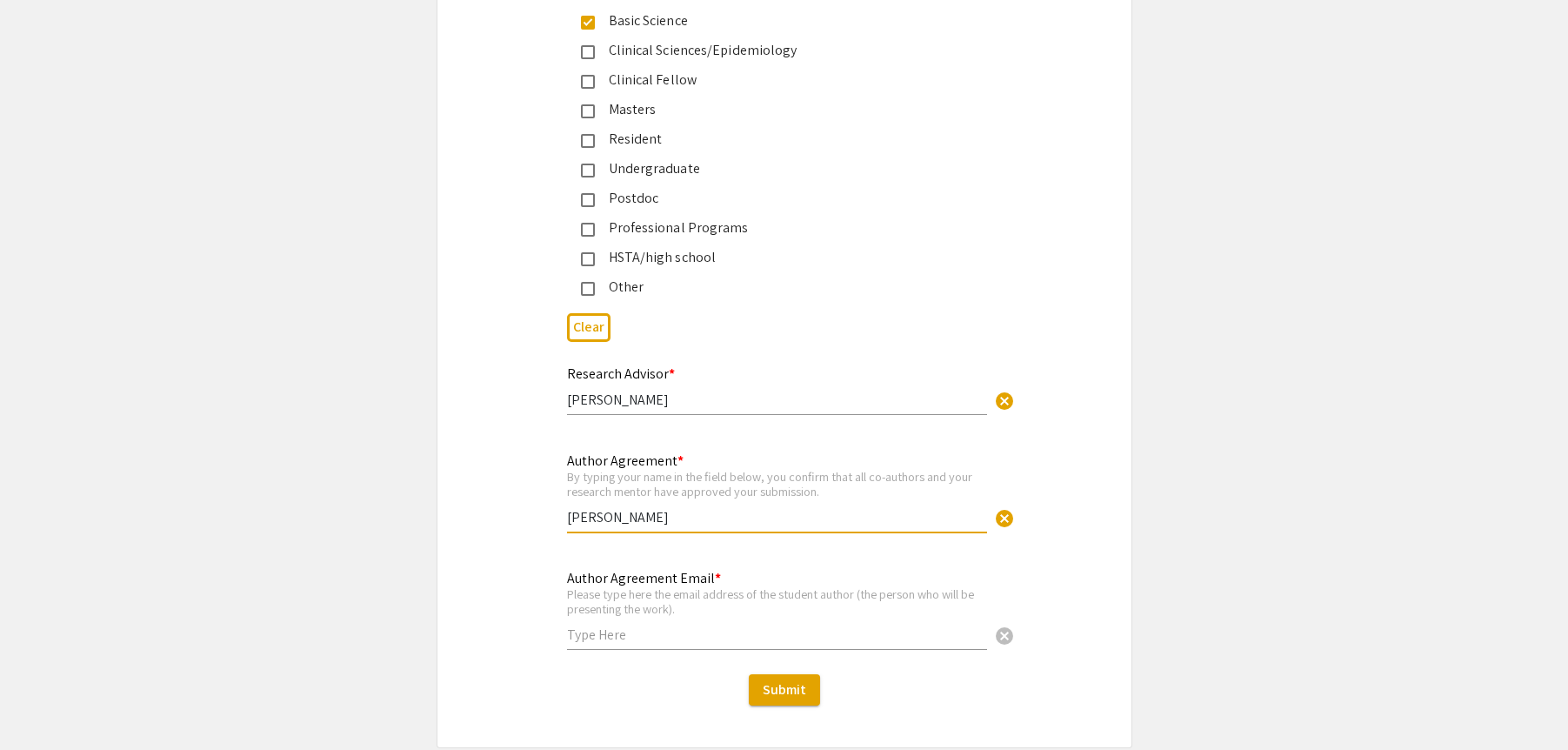
scroll to position [4153, 0]
type input "[PERSON_NAME]"
click at [628, 625] on input "text" at bounding box center [776, 634] width 420 height 18
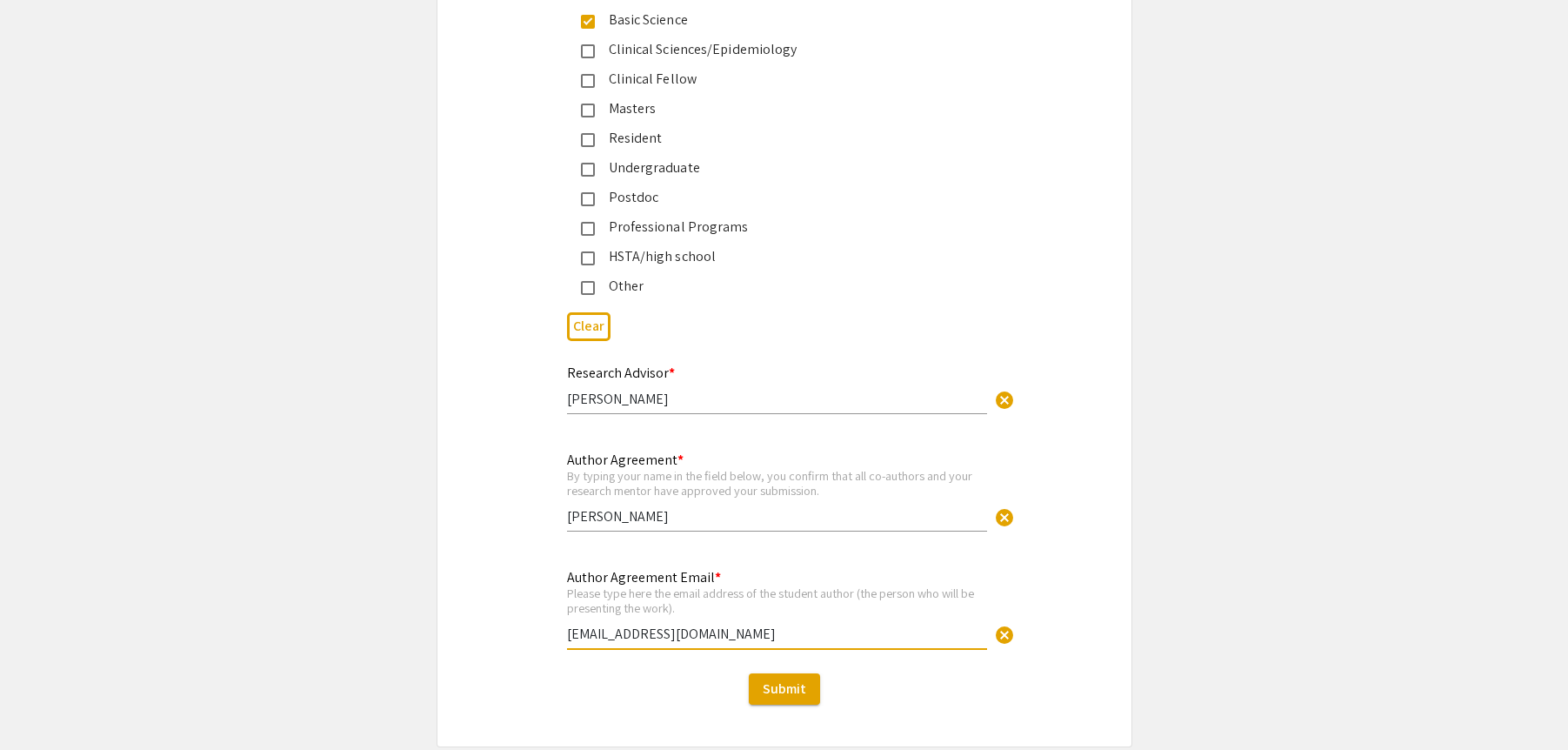
type input "[EMAIL_ADDRESS][DOMAIN_NAME]"
click at [1072, 556] on div "Author Agreement Email * Please type here the email address of the student auth…" at bounding box center [784, 615] width 693 height 118
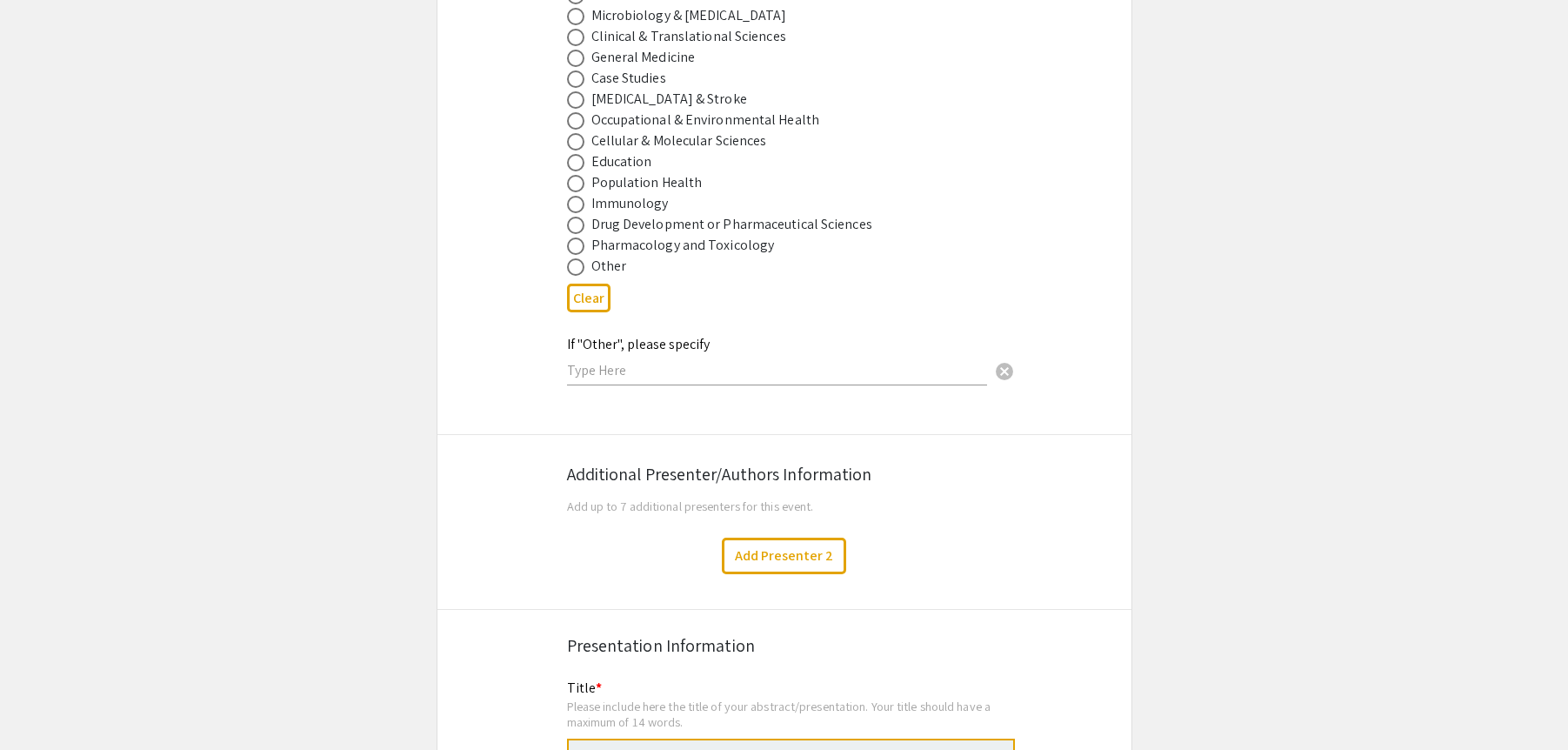
scroll to position [2574, 0]
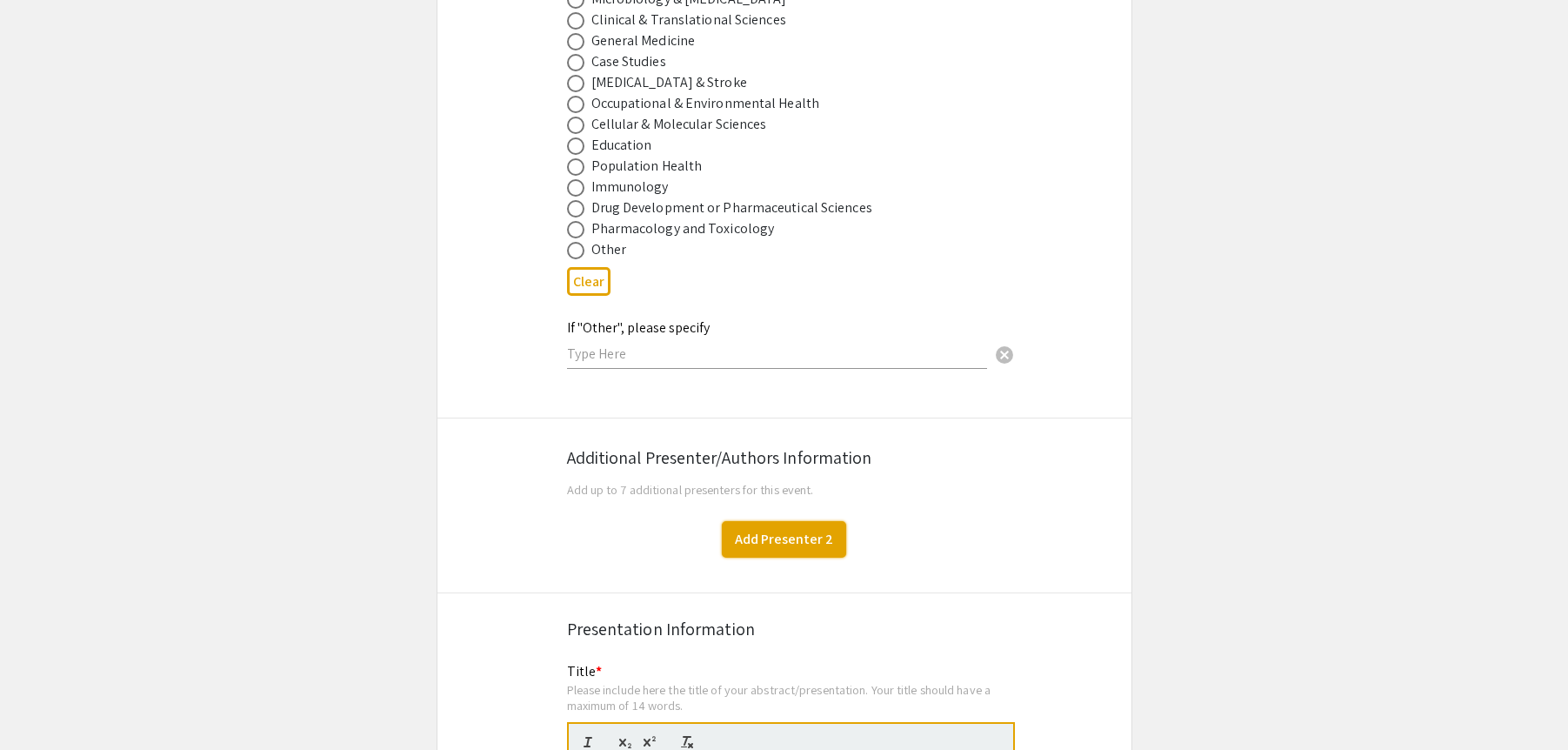
click at [786, 521] on button "Add Presenter 2" at bounding box center [784, 539] width 124 height 37
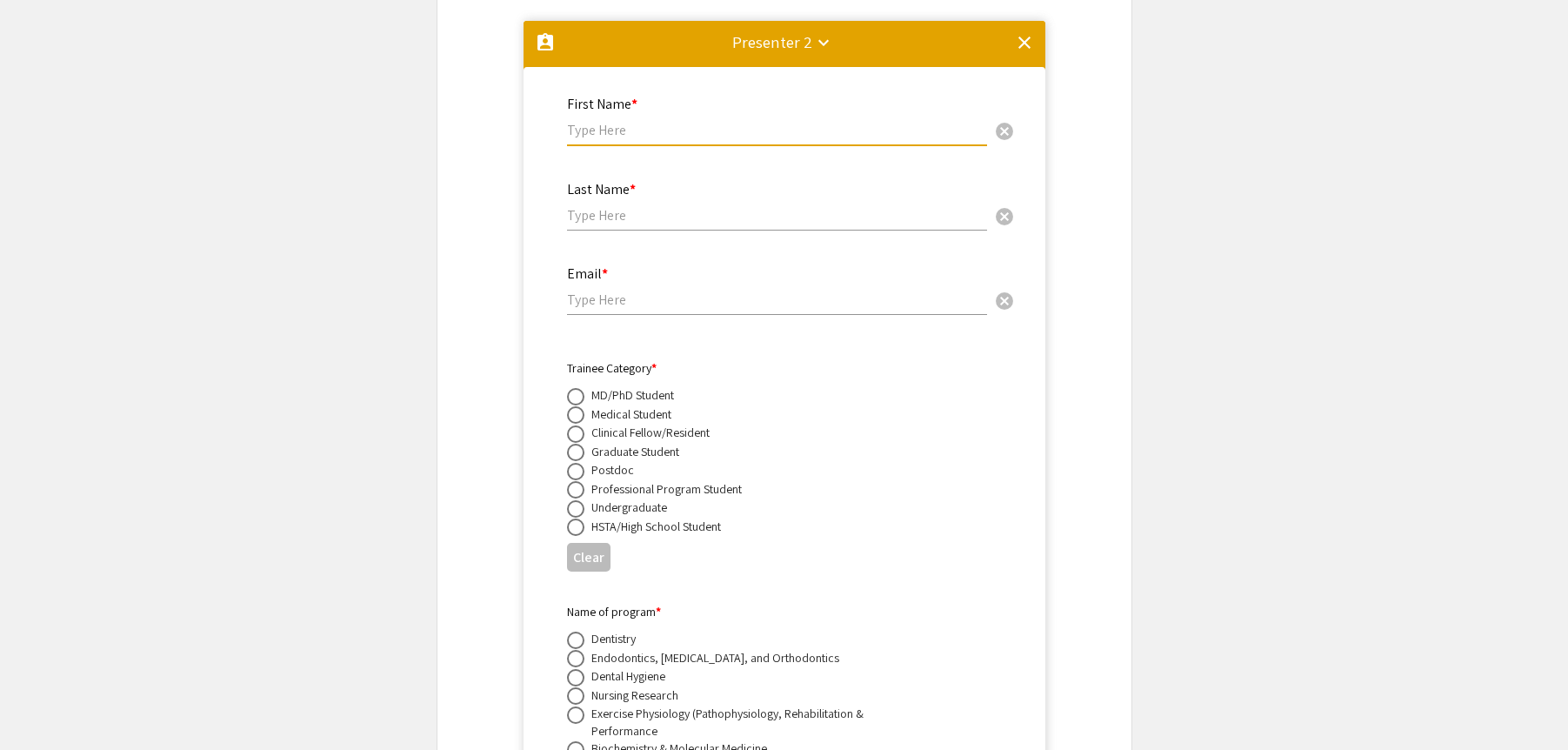
click at [677, 121] on input "text" at bounding box center [776, 129] width 420 height 18
type input "[PERSON_NAME]"
click at [652, 184] on div "Last Name * cancel" at bounding box center [776, 197] width 420 height 66
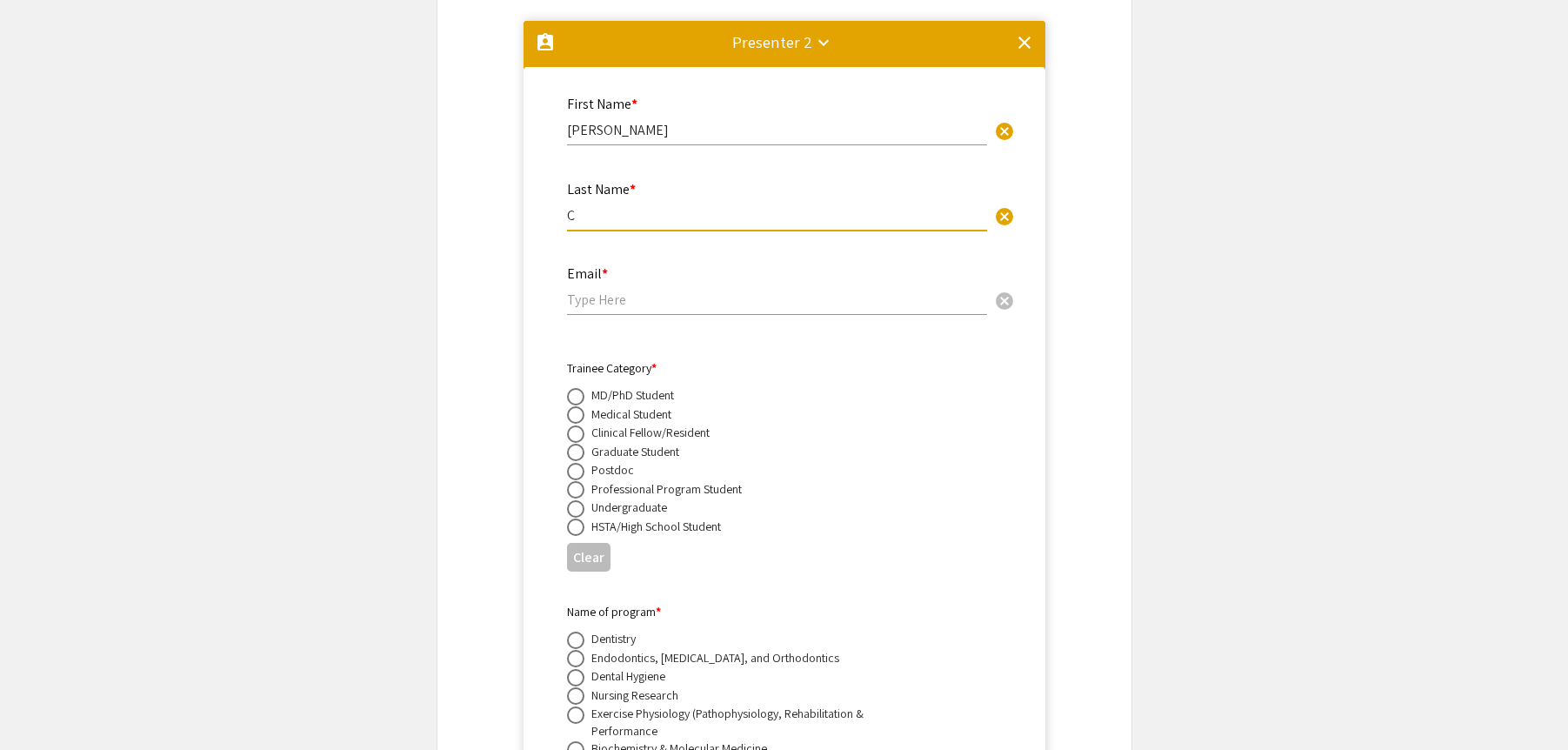
type input "[PERSON_NAME]"
click at [625, 290] on input "email" at bounding box center [776, 299] width 420 height 18
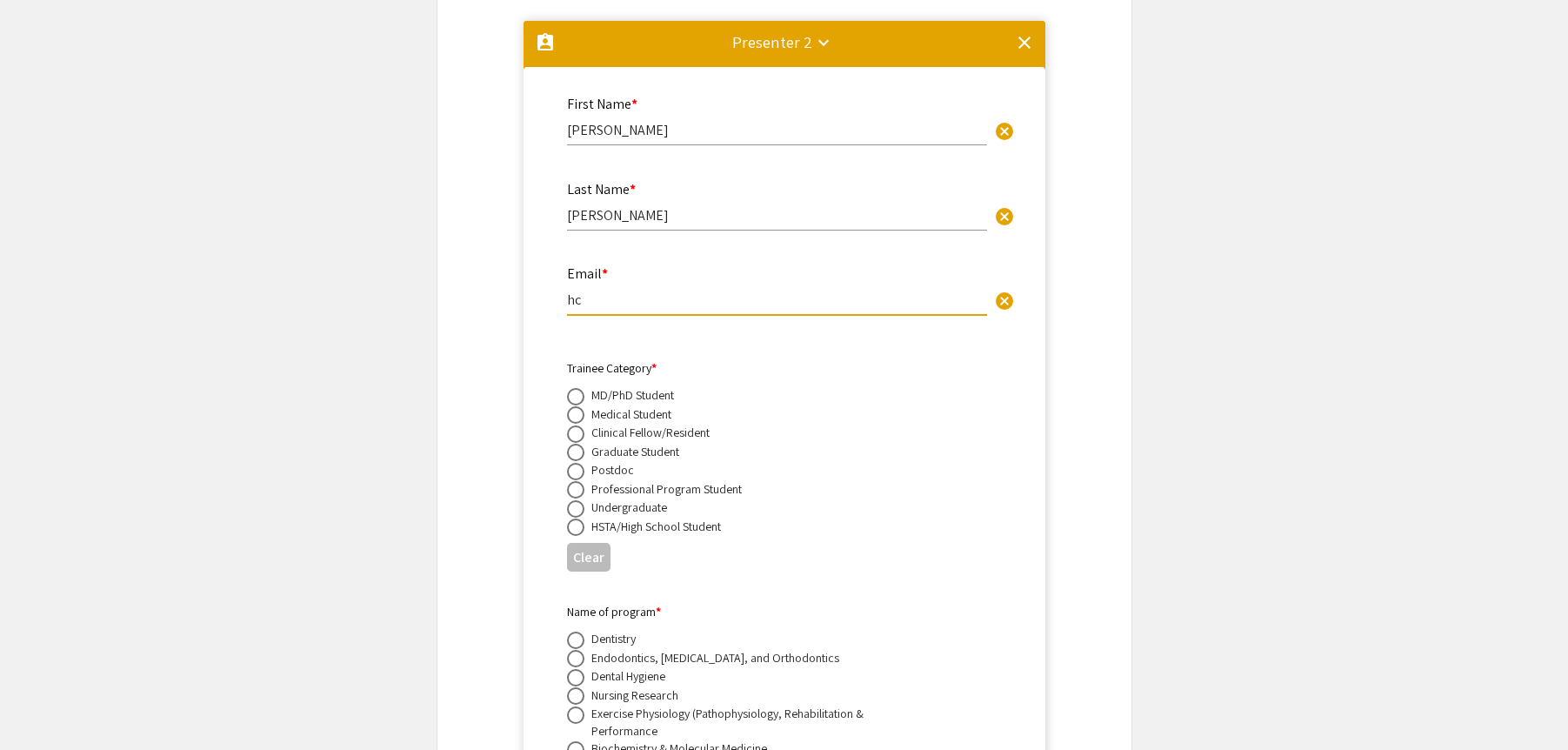
type input "[EMAIL_ADDRESS][DOMAIN_NAME]"
click at [573, 444] on span at bounding box center [575, 452] width 17 height 17
click at [573, 444] on input "radio" at bounding box center [575, 452] width 17 height 17
radio input "true"
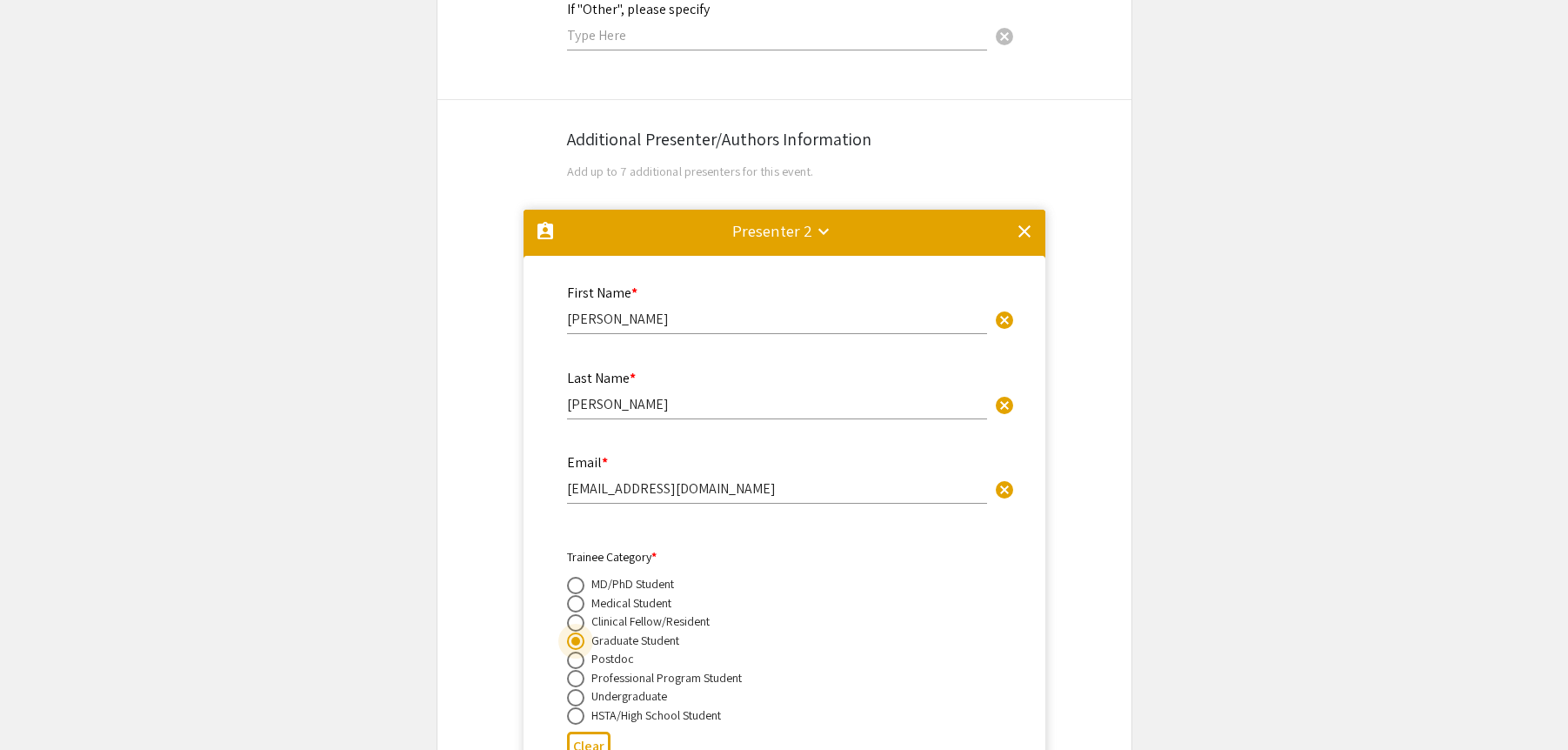
scroll to position [2886, 0]
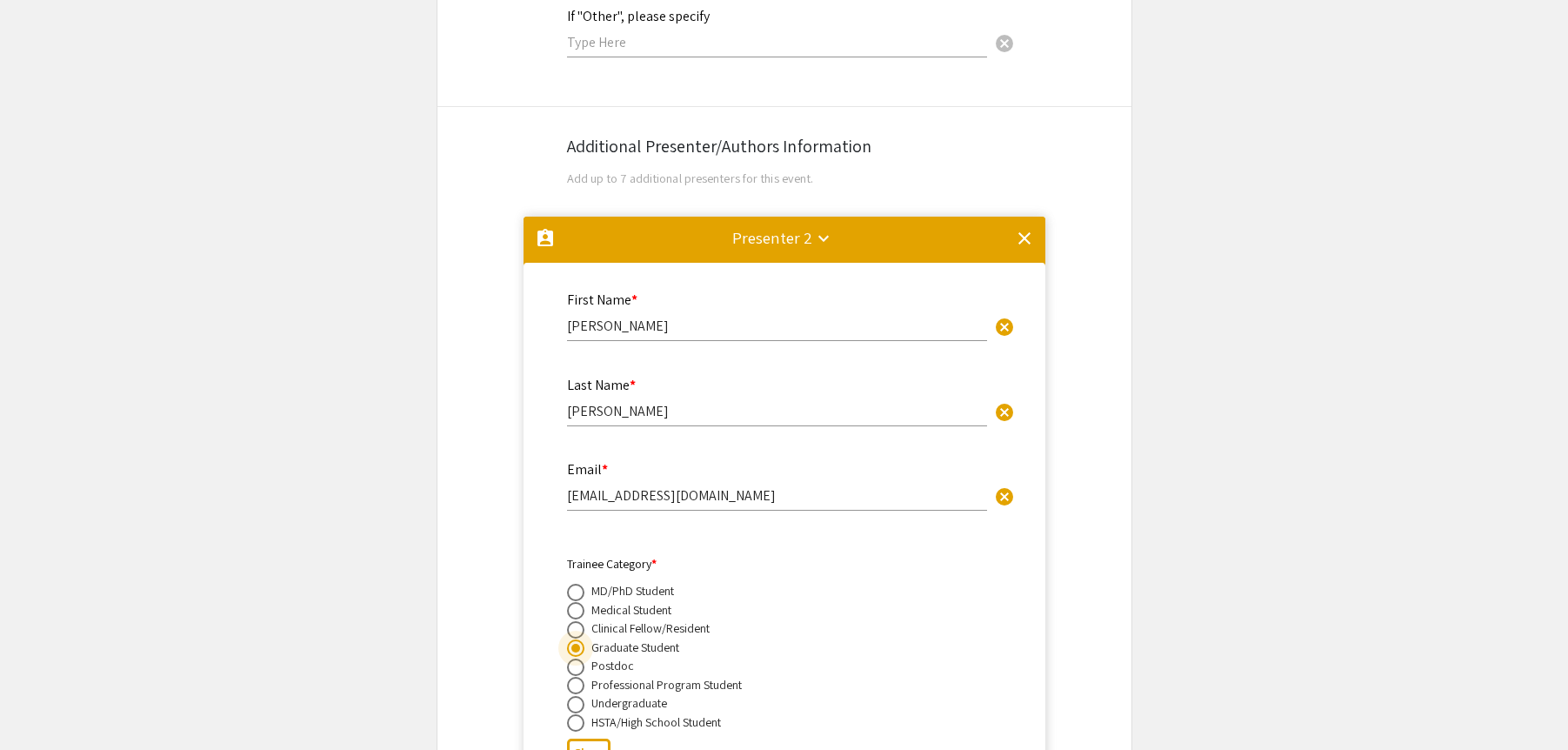
click at [1023, 228] on mat-icon "clear" at bounding box center [1024, 238] width 21 height 21
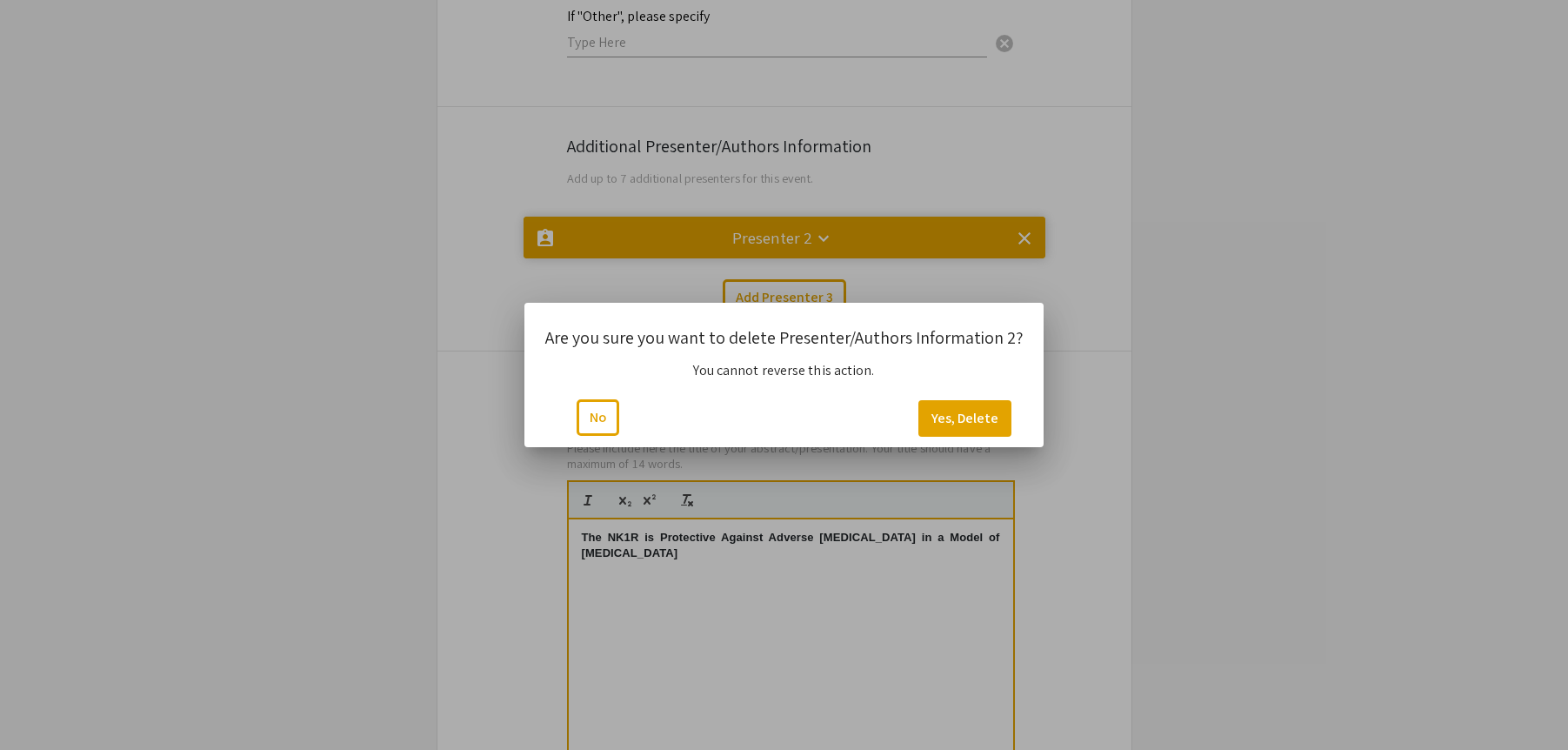
scroll to position [0, 0]
click at [949, 417] on button "Yes, Delete" at bounding box center [965, 418] width 93 height 37
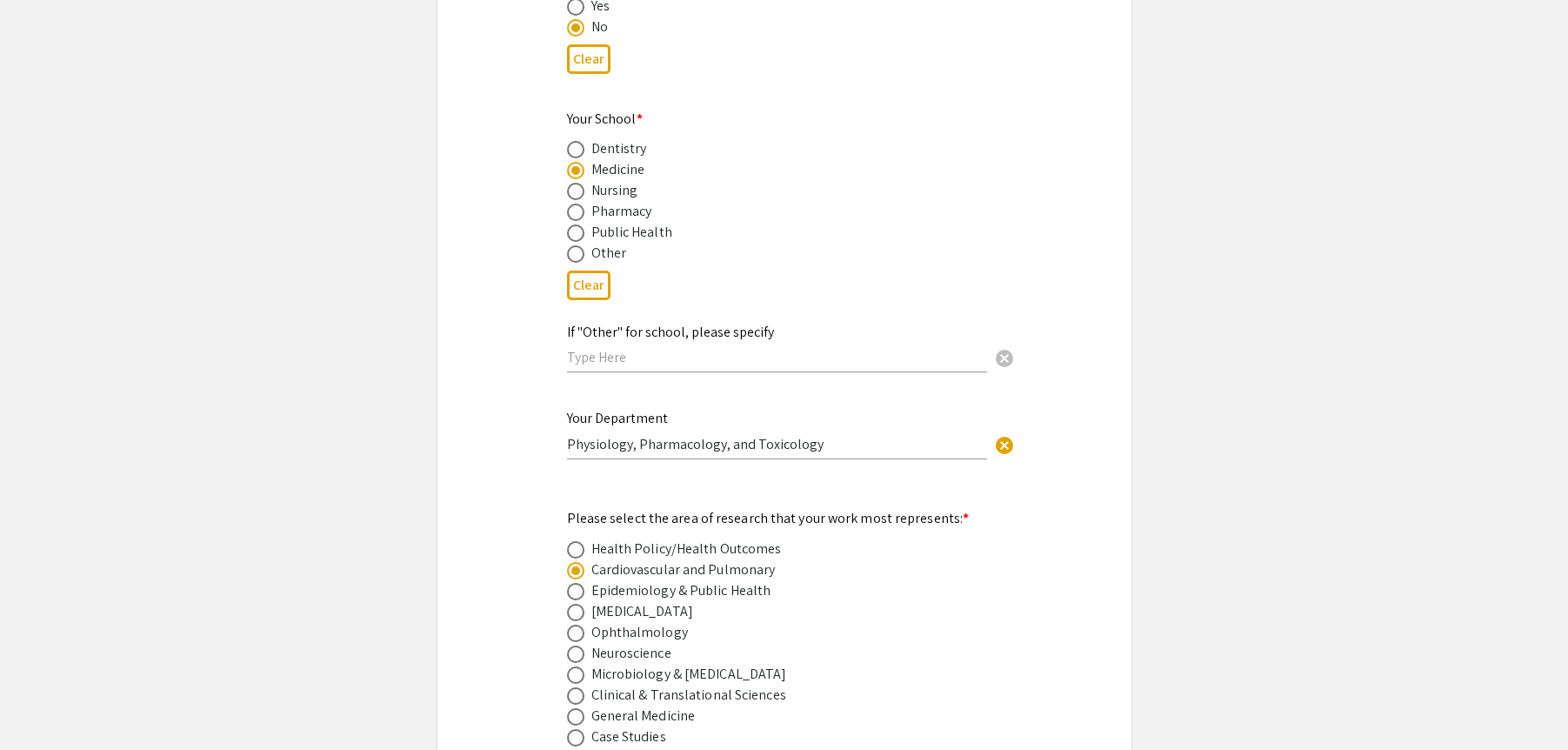
scroll to position [1898, 0]
click at [877, 436] on input "Physiology, Pharmacology, and Toxicology" at bounding box center [776, 445] width 420 height 18
type input "Physiology, Pharmacology, and Toxicology"
click at [1023, 490] on div "Symposium Presentation Submission [PERSON_NAME] and WV IDeA Research Conference…" at bounding box center [784, 602] width 695 height 4799
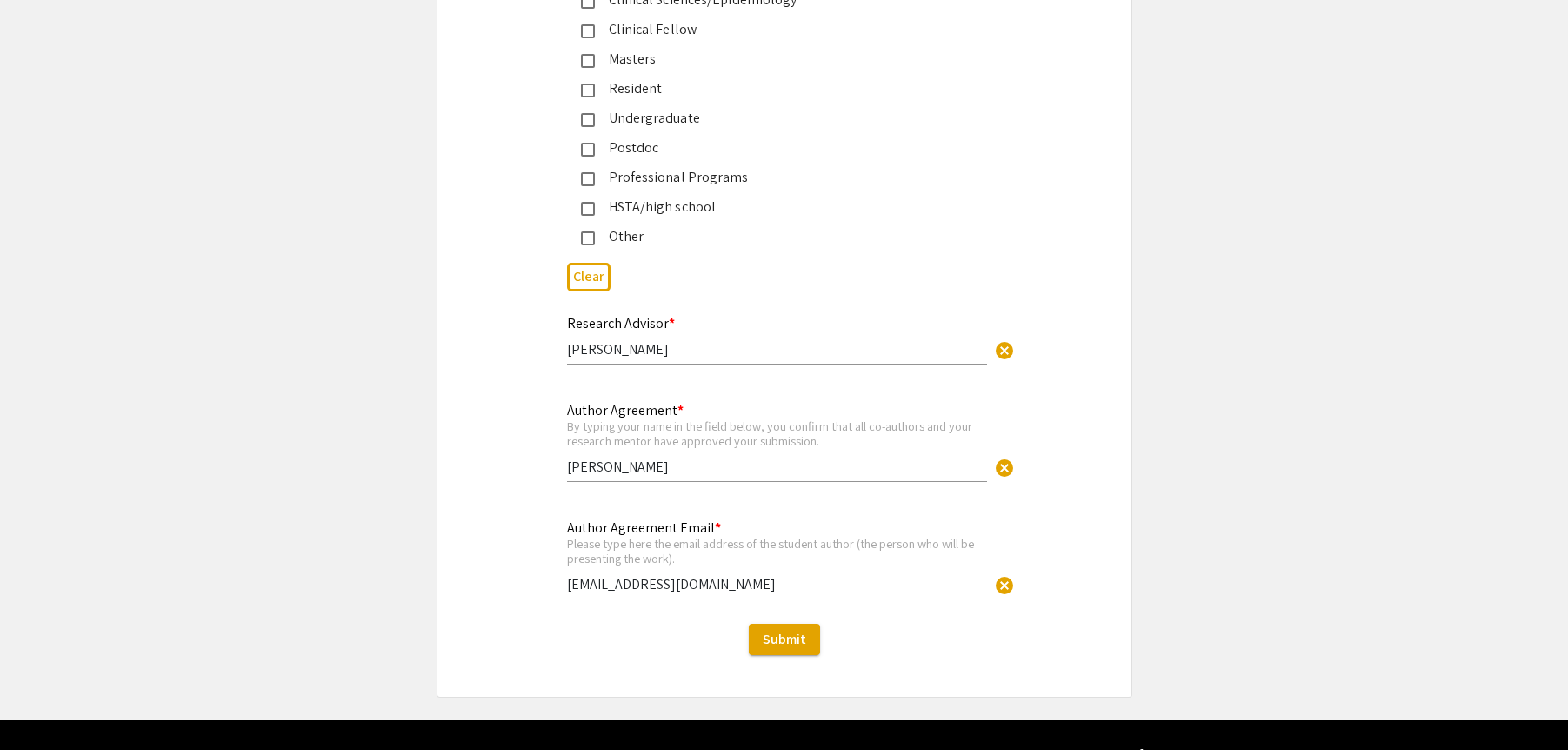
scroll to position [4223, 0]
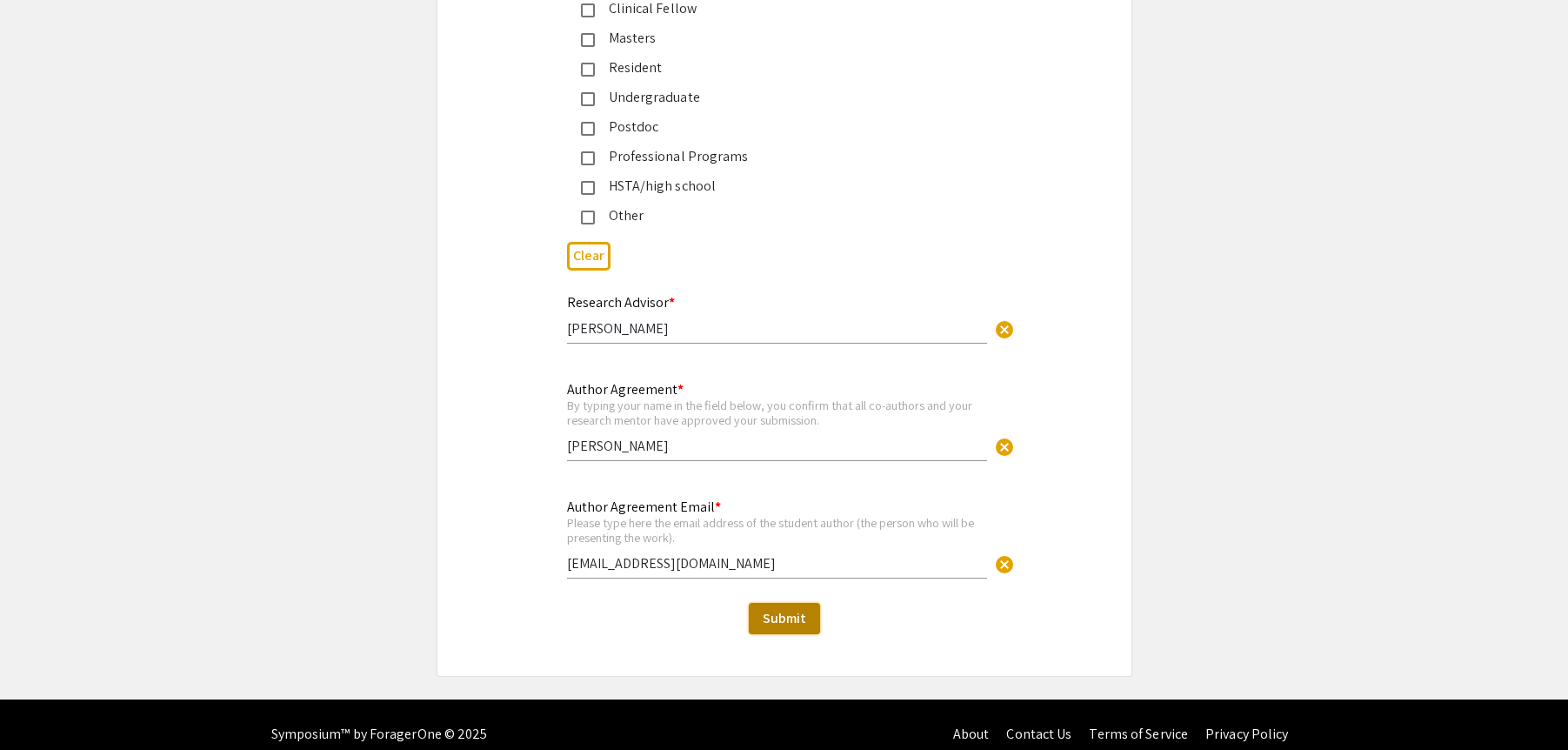
click at [802, 609] on button "Submit" at bounding box center [784, 618] width 71 height 31
